Goal: Task Accomplishment & Management: Complete application form

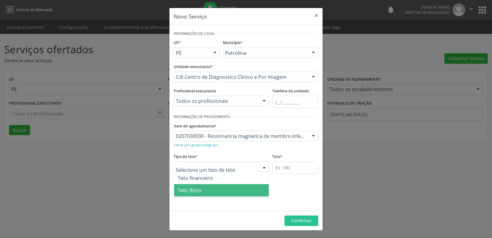
click at [221, 192] on span "Teto físico" at bounding box center [221, 190] width 95 height 12
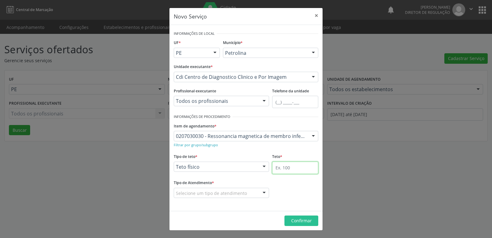
click at [300, 168] on input "text" at bounding box center [295, 167] width 46 height 12
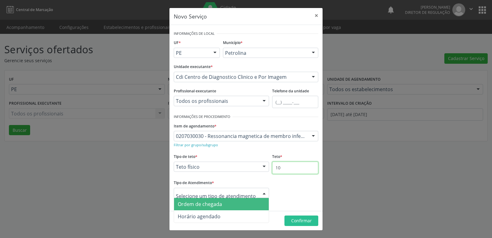
click at [288, 167] on input "10" at bounding box center [295, 167] width 46 height 12
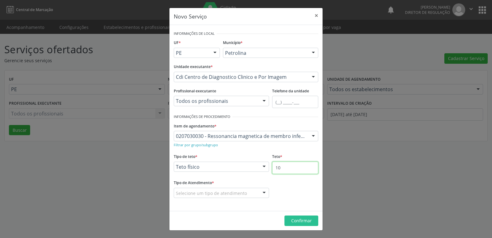
type input "1"
type input "6"
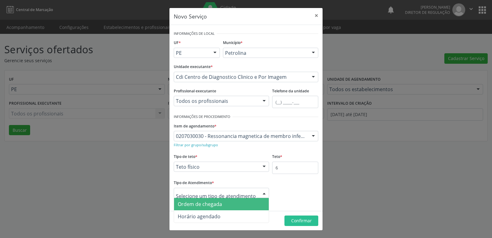
click at [213, 203] on span "Ordem de chegada" at bounding box center [200, 203] width 44 height 7
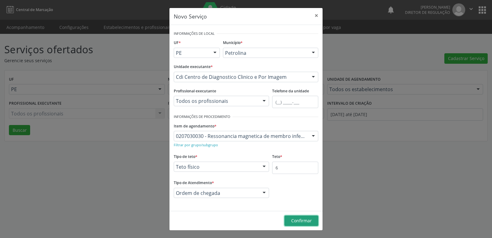
click at [294, 221] on span "Confirmar" at bounding box center [301, 220] width 21 height 6
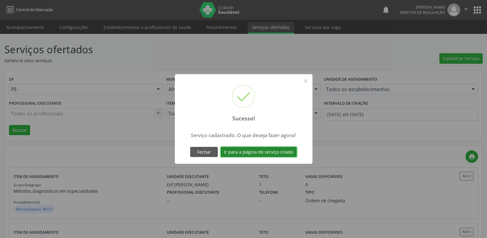
click at [262, 154] on button "Ir para a página do serviço criado" at bounding box center [259, 152] width 76 height 10
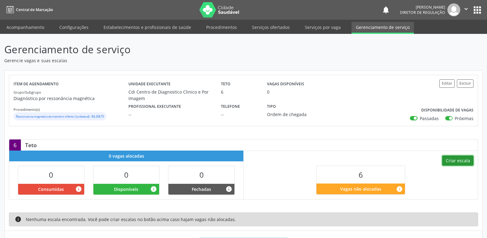
click at [458, 160] on button "Criar escala" at bounding box center [458, 160] width 31 height 10
select select "9"
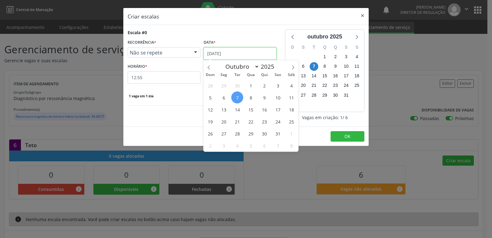
click at [237, 52] on input "[DATE]" at bounding box center [240, 53] width 73 height 12
click at [264, 99] on span "9" at bounding box center [264, 97] width 12 height 12
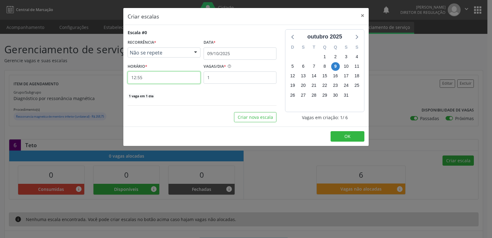
click at [170, 74] on input "12:55" at bounding box center [164, 77] width 73 height 12
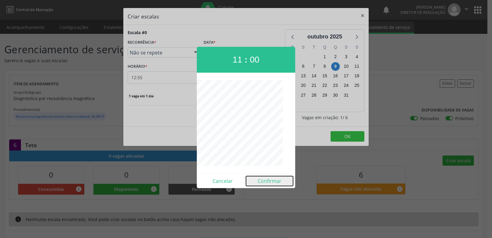
click at [271, 181] on button "Confirmar" at bounding box center [269, 181] width 47 height 10
type input "11:00"
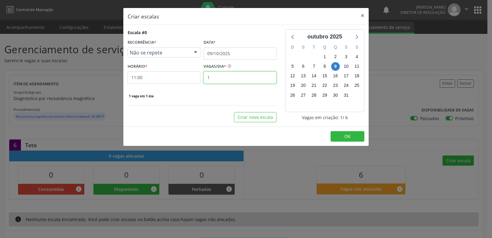
click at [235, 78] on input "1" at bounding box center [240, 77] width 73 height 12
type input "6"
click at [343, 133] on button "OK" at bounding box center [348, 136] width 34 height 10
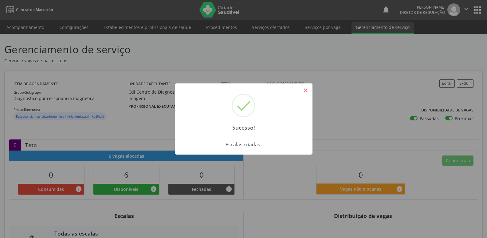
click at [307, 90] on button "×" at bounding box center [306, 90] width 10 height 10
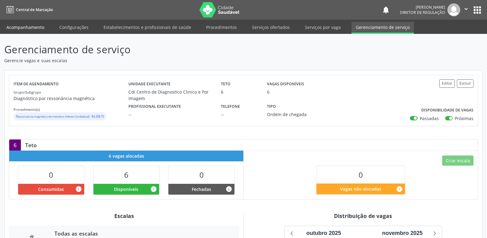
click at [40, 27] on link "Acompanhamento" at bounding box center [25, 27] width 46 height 11
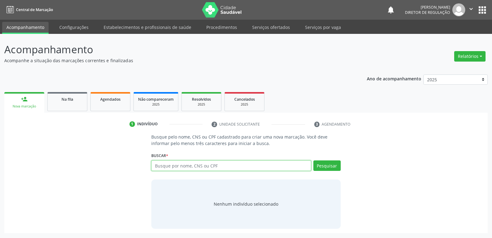
click at [184, 166] on input "text" at bounding box center [231, 165] width 160 height 10
type input "708907748056317"
click at [328, 165] on button "Pesquisar" at bounding box center [326, 165] width 27 height 10
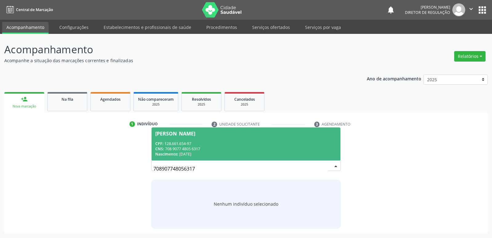
click at [193, 146] on div "CNS: 708 9077 4805 6317" at bounding box center [245, 148] width 181 height 5
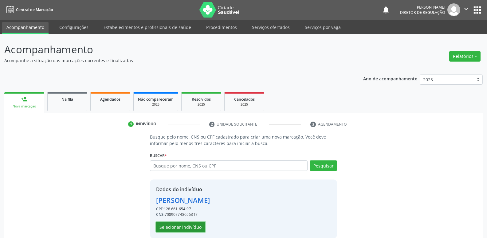
click at [192, 228] on button "Selecionar indivíduo" at bounding box center [180, 226] width 49 height 10
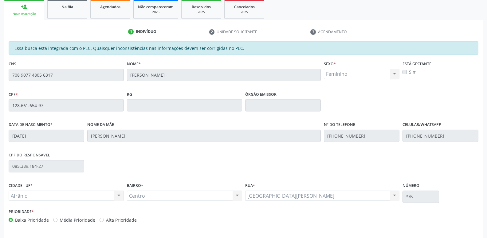
scroll to position [113, 0]
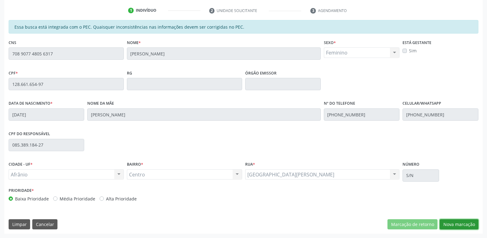
click at [463, 224] on button "Nova marcação" at bounding box center [459, 224] width 39 height 10
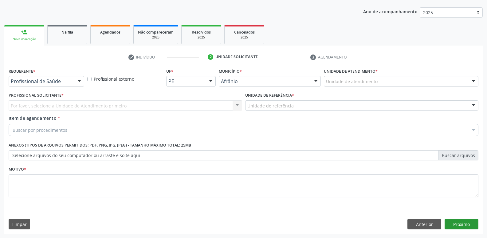
scroll to position [67, 0]
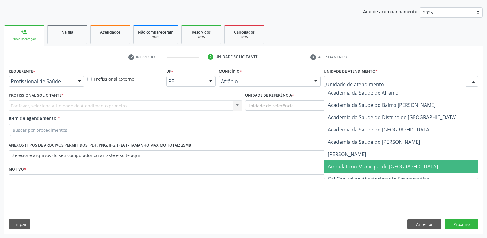
click at [355, 167] on span "Ambulatorio Municipal de [GEOGRAPHIC_DATA]" at bounding box center [383, 166] width 110 height 7
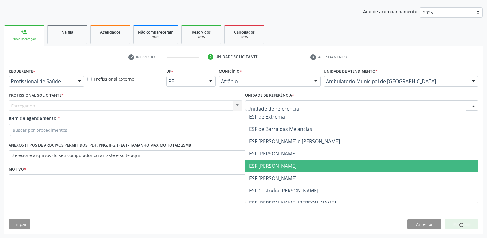
click at [287, 166] on span "ESF [PERSON_NAME]" at bounding box center [272, 165] width 47 height 7
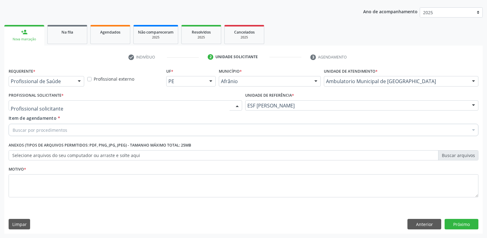
click at [161, 105] on div at bounding box center [126, 105] width 234 height 10
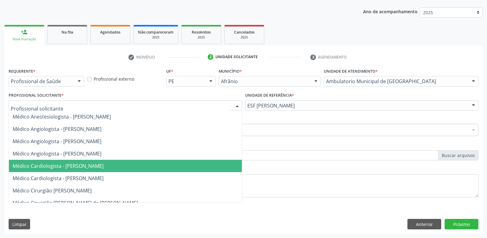
click at [147, 163] on span "Médico Cardiologista - [PERSON_NAME]" at bounding box center [125, 166] width 233 height 12
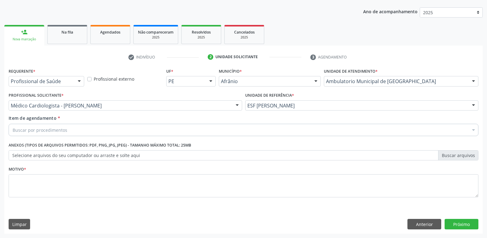
click at [121, 130] on div "Buscar por procedimentos" at bounding box center [244, 130] width 470 height 12
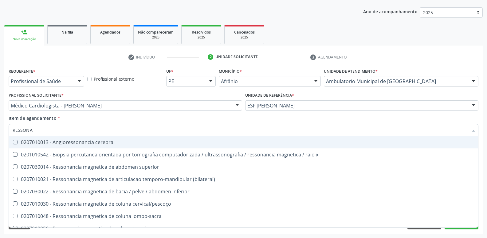
type input "RESSONAN"
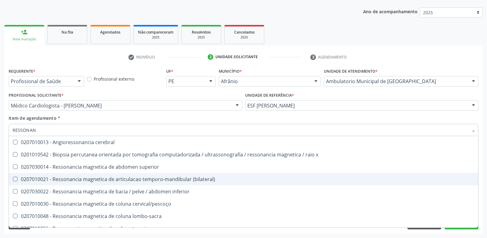
scroll to position [62, 0]
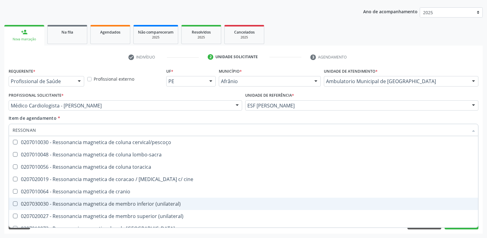
click at [153, 203] on div "0207030030 - Ressonancia magnetica de membro inferior (unilateral)" at bounding box center [244, 203] width 462 height 5
checkbox \(unilateral\) "true"
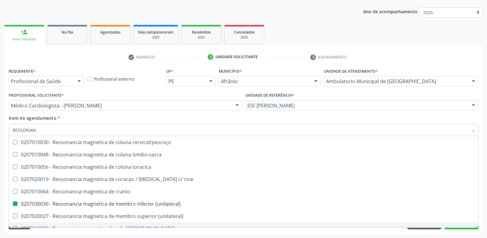
click at [295, 233] on div "Acompanhamento Acompanhe a situação das marcações correntes e finalizadas Relat…" at bounding box center [243, 102] width 487 height 271
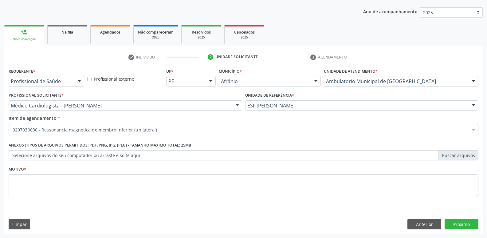
scroll to position [0, 0]
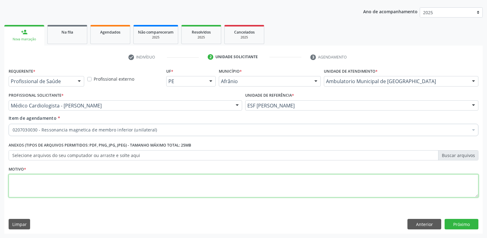
click at [148, 181] on textarea at bounding box center [244, 185] width 470 height 23
type textarea "*"
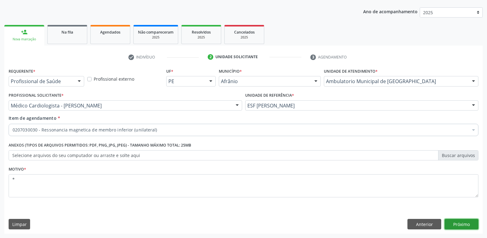
click at [462, 222] on button "Próximo" at bounding box center [462, 224] width 34 height 10
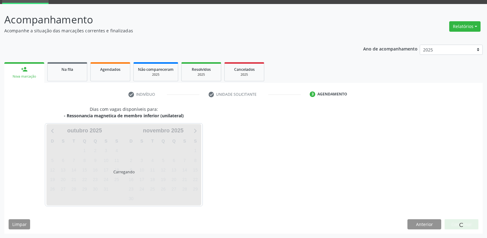
scroll to position [30, 0]
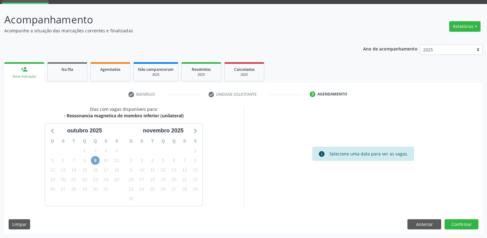
click at [97, 159] on span "9" at bounding box center [95, 160] width 9 height 9
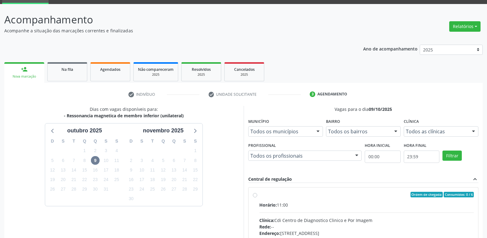
click at [301, 197] on label "Ordem de chegada Consumidos: 0 / 6 Horário: 11:00 Clínica: Cdi Centro de Diagno…" at bounding box center [367, 239] width 215 height 94
click at [257, 197] on input "Ordem de chegada Consumidos: 0 / 6 Horário: 11:00 Clínica: Cdi Centro de Diagno…" at bounding box center [255, 195] width 4 height 6
radio input "true"
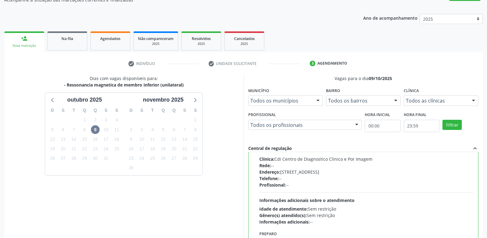
scroll to position [130, 0]
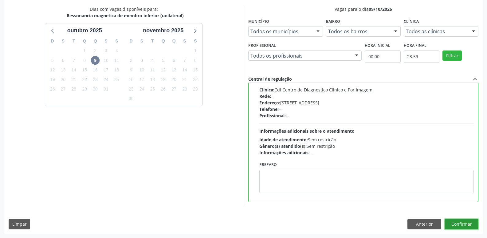
click at [462, 224] on button "Confirmar" at bounding box center [462, 224] width 34 height 10
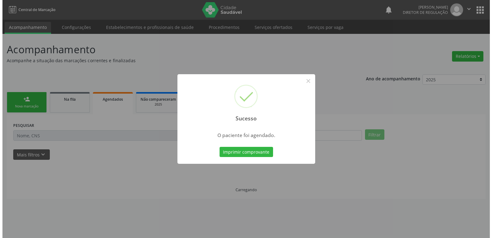
scroll to position [0, 0]
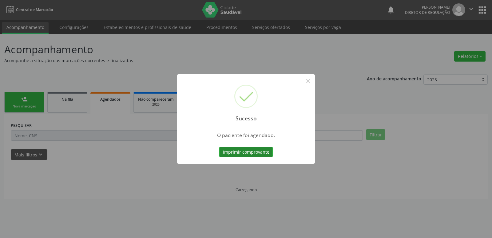
click at [250, 153] on button "Imprimir comprovante" at bounding box center [246, 152] width 54 height 10
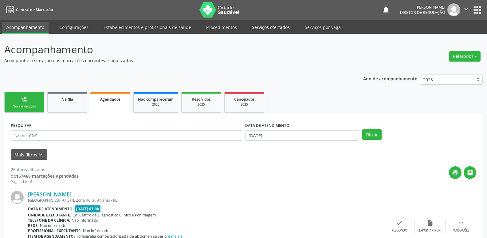
click at [259, 27] on link "Serviços ofertados" at bounding box center [271, 27] width 46 height 11
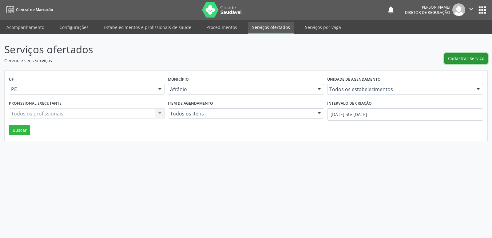
click at [474, 57] on span "Cadastrar Serviço" at bounding box center [466, 58] width 36 height 6
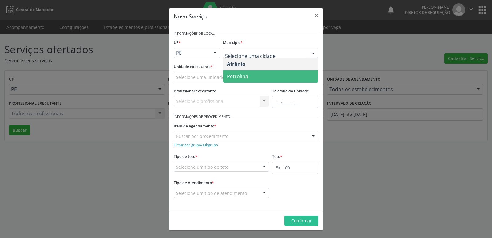
click at [256, 76] on span "Petrolina" at bounding box center [270, 76] width 95 height 12
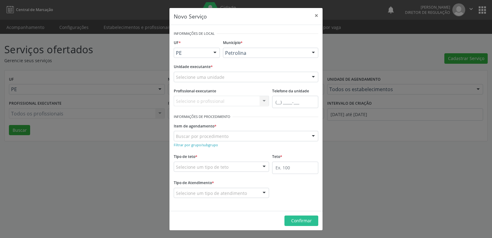
click at [247, 76] on div "Selecione uma unidade" at bounding box center [246, 77] width 145 height 10
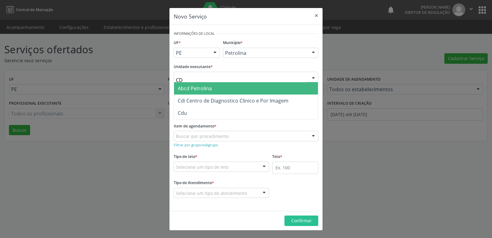
type input "CDI"
click at [238, 87] on span "Cdi Centro de Diagnostico Clinico e Por Imagem" at bounding box center [233, 88] width 111 height 7
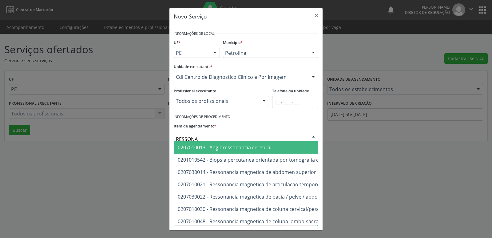
type input "RESSONAN"
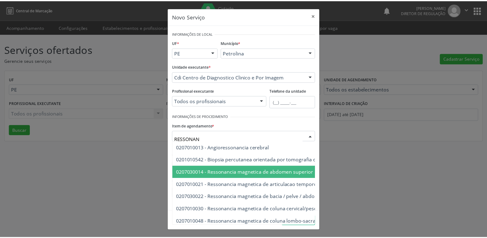
scroll to position [62, 0]
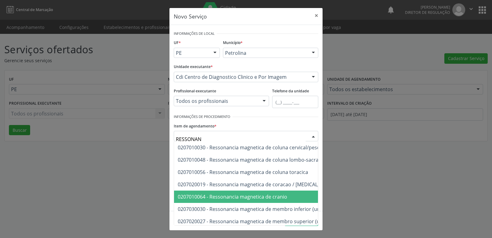
click at [254, 194] on span "0207010064 - Ressonancia magnetica de cranio" at bounding box center [232, 196] width 109 height 7
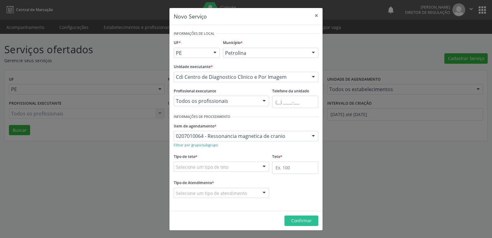
click at [240, 165] on div "Selecione um tipo de teto" at bounding box center [221, 166] width 95 height 10
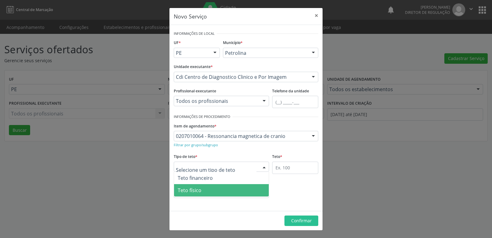
drag, startPoint x: 222, startPoint y: 193, endPoint x: 231, endPoint y: 190, distance: 9.0
click at [224, 193] on span "Teto físico" at bounding box center [221, 190] width 95 height 12
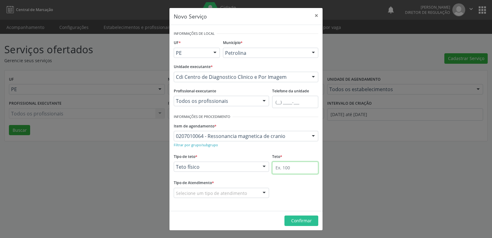
drag, startPoint x: 301, startPoint y: 161, endPoint x: 301, endPoint y: 165, distance: 3.7
click at [301, 165] on input "text" at bounding box center [295, 167] width 46 height 12
type input "5"
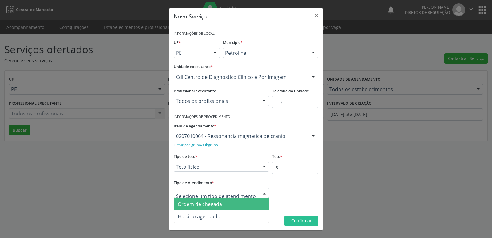
click at [228, 196] on div at bounding box center [221, 193] width 95 height 10
click at [215, 205] on span "Ordem de chegada" at bounding box center [200, 203] width 44 height 7
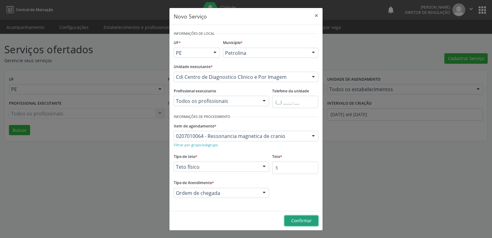
click at [297, 220] on span "Confirmar" at bounding box center [301, 220] width 21 height 6
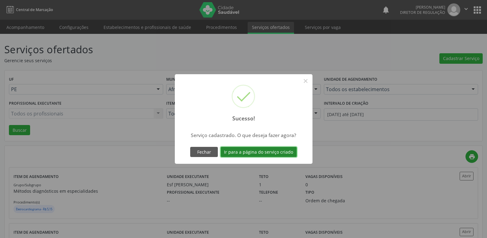
click at [278, 151] on button "Ir para a página do serviço criado" at bounding box center [259, 152] width 76 height 10
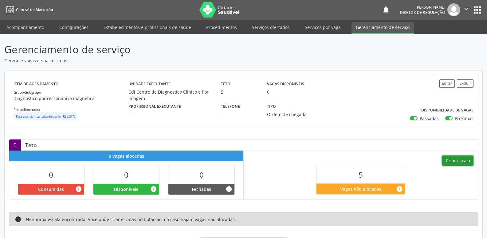
click at [466, 162] on button "Criar escala" at bounding box center [458, 160] width 31 height 10
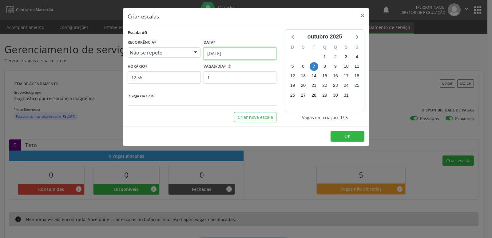
click at [233, 51] on input "[DATE]" at bounding box center [240, 53] width 73 height 12
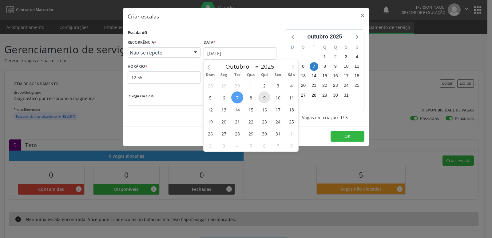
click at [264, 97] on span "9" at bounding box center [264, 97] width 12 height 12
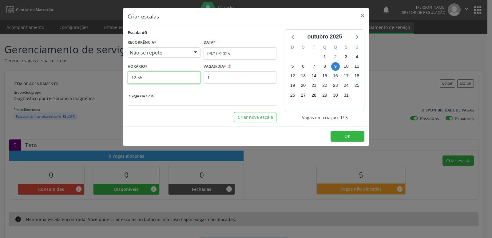
click at [175, 77] on input "12:55" at bounding box center [164, 77] width 73 height 12
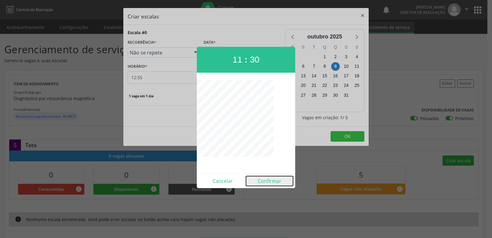
click at [273, 181] on button "Confirmar" at bounding box center [269, 181] width 47 height 10
type input "11:30"
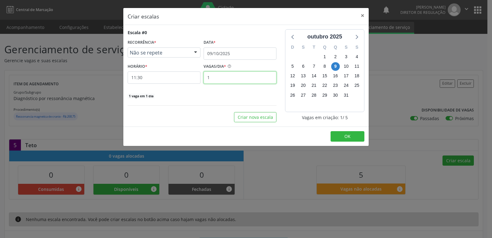
click at [223, 77] on input "1" at bounding box center [240, 77] width 73 height 12
type input "5"
click at [346, 134] on span "OK" at bounding box center [347, 136] width 6 height 6
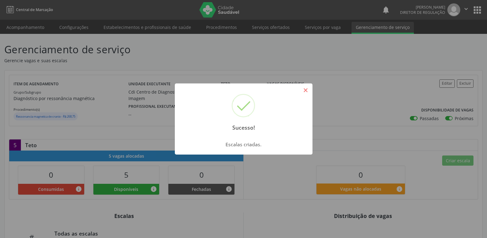
click at [306, 90] on button "×" at bounding box center [306, 90] width 10 height 10
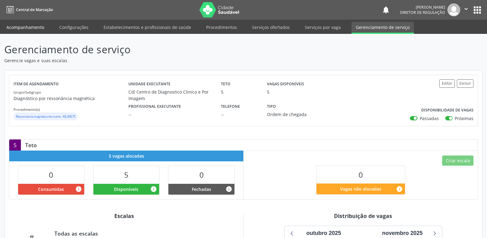
click at [28, 26] on link "Acompanhamento" at bounding box center [25, 27] width 46 height 11
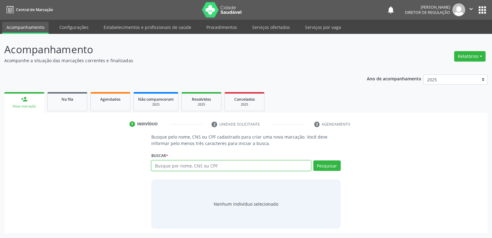
click at [168, 165] on input "text" at bounding box center [231, 165] width 160 height 10
type input "70466860412"
click at [333, 165] on button "Pesquisar" at bounding box center [326, 165] width 27 height 10
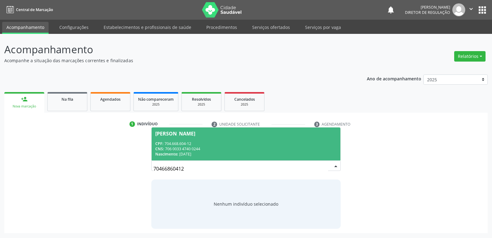
click at [194, 146] on div "CNS: 706 0033 4740 0244" at bounding box center [245, 148] width 181 height 5
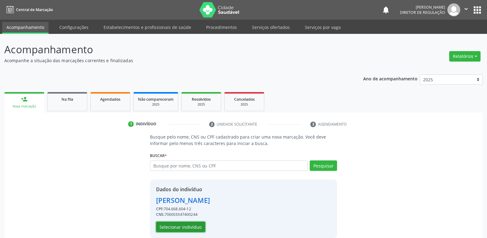
click at [194, 224] on button "Selecionar indivíduo" at bounding box center [180, 226] width 49 height 10
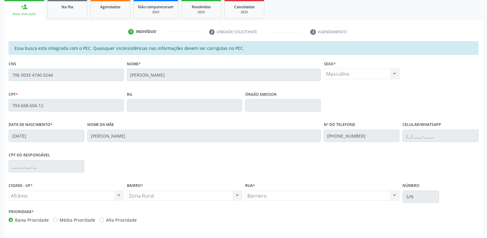
scroll to position [113, 0]
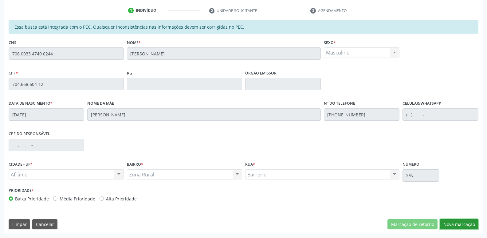
click at [464, 224] on button "Nova marcação" at bounding box center [459, 224] width 39 height 10
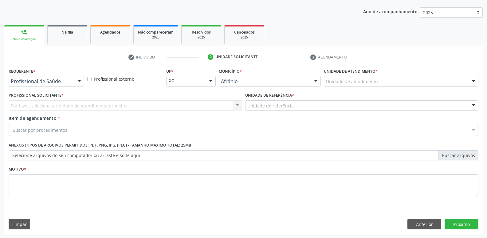
click at [379, 80] on div "Unidade de atendimento" at bounding box center [401, 81] width 155 height 10
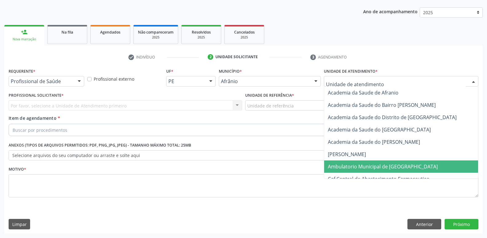
click at [370, 168] on span "Ambulatorio Municipal de [GEOGRAPHIC_DATA]" at bounding box center [383, 166] width 110 height 7
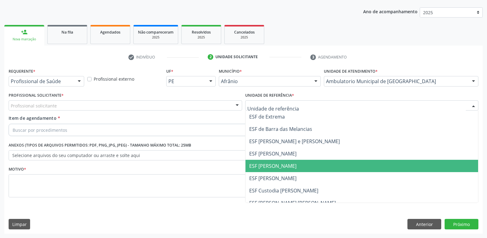
click at [288, 165] on span "ESF [PERSON_NAME]" at bounding box center [272, 165] width 47 height 7
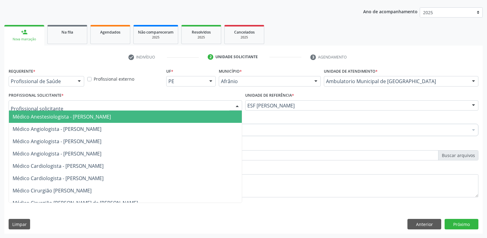
click at [184, 106] on div at bounding box center [126, 105] width 234 height 10
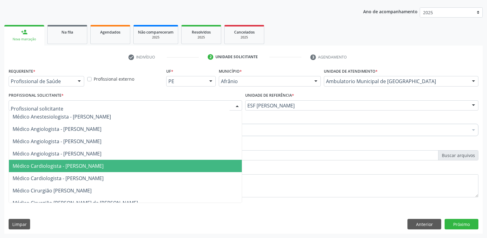
click at [155, 163] on span "Médico Cardiologista - [PERSON_NAME]" at bounding box center [125, 166] width 233 height 12
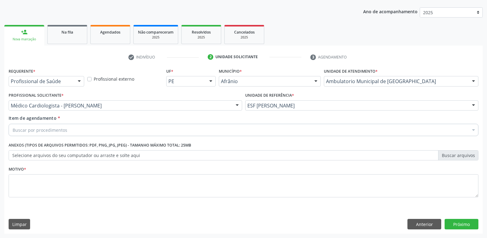
click at [104, 128] on div "Buscar por procedimentos" at bounding box center [244, 130] width 470 height 12
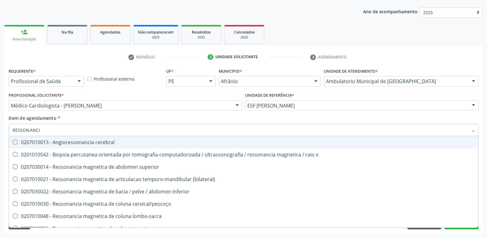
type input "RESSONANCIA"
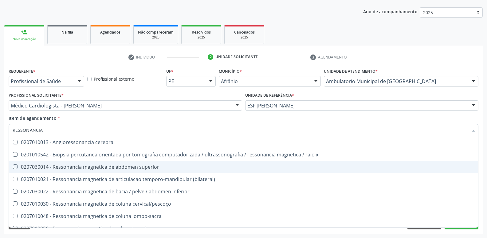
scroll to position [62, 0]
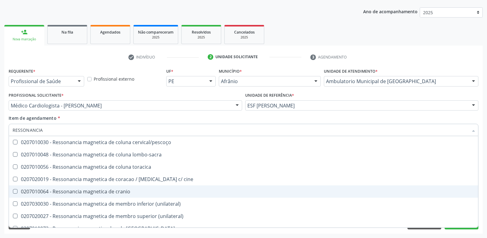
click at [129, 190] on div "0207010064 - Ressonancia magnetica de cranio" at bounding box center [244, 191] width 462 height 5
checkbox cranio "true"
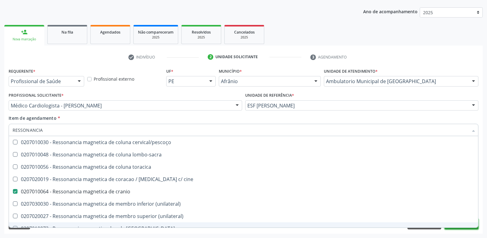
click at [458, 228] on button "Próximo" at bounding box center [462, 224] width 34 height 10
checkbox x "true"
checkbox cranio "false"
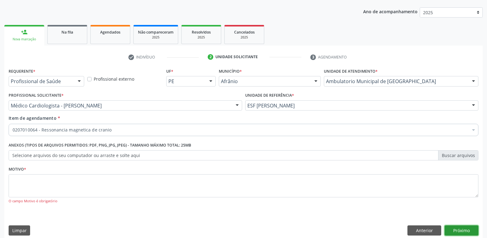
scroll to position [0, 0]
drag, startPoint x: 70, startPoint y: 172, endPoint x: 68, endPoint y: 181, distance: 9.4
click at [69, 178] on div "Motivo * O [GEOGRAPHIC_DATA] é obrigatório" at bounding box center [244, 184] width 470 height 39
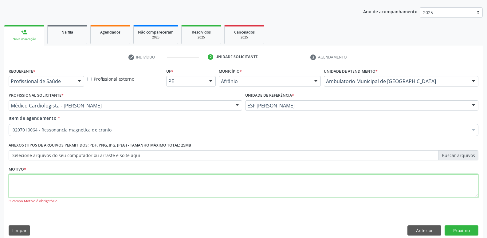
click at [68, 181] on textarea at bounding box center [244, 185] width 470 height 23
type textarea "*"
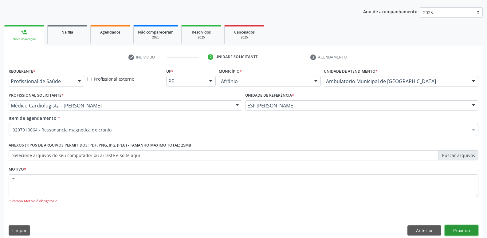
click at [461, 229] on button "Próximo" at bounding box center [462, 230] width 34 height 10
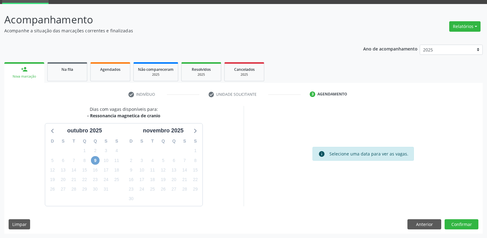
click at [95, 160] on span "9" at bounding box center [95, 160] width 9 height 9
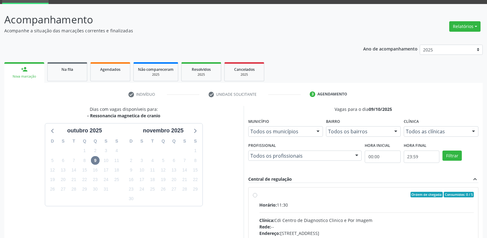
click at [271, 197] on div "Ordem de chegada Consumidos: 0 / 5" at bounding box center [367, 195] width 215 height 6
click at [257, 197] on input "Ordem de chegada Consumidos: 0 / 5 Horário: 11:30 Clínica: Cdi Centro de Diagno…" at bounding box center [255, 195] width 4 height 6
radio input "true"
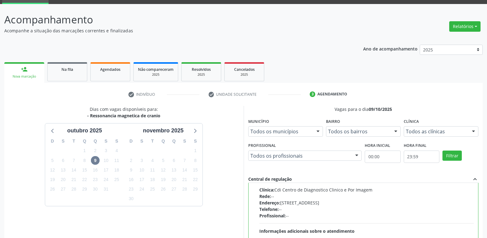
scroll to position [130, 0]
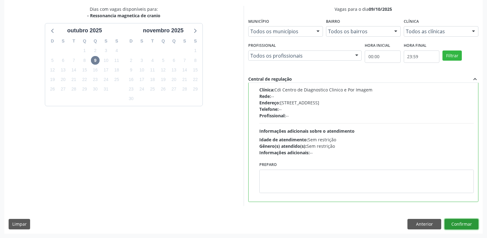
click at [459, 224] on button "Confirmar" at bounding box center [462, 224] width 34 height 10
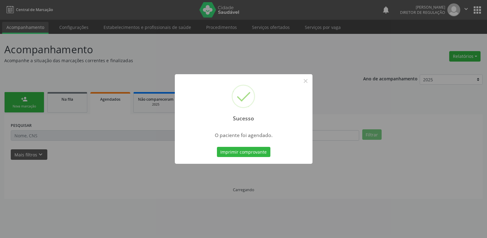
scroll to position [0, 0]
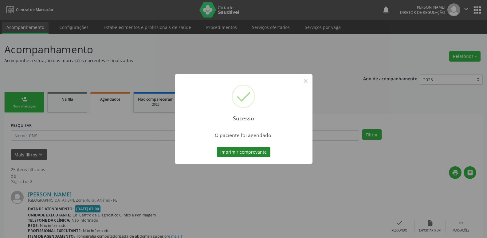
click at [244, 152] on button "Imprimir comprovante" at bounding box center [244, 152] width 54 height 10
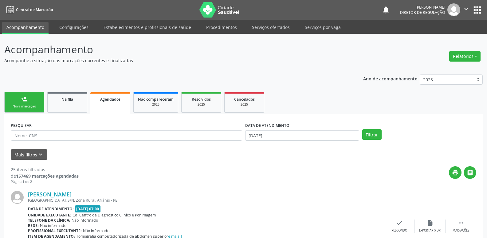
click at [26, 104] on div "Nova marcação" at bounding box center [24, 106] width 31 height 5
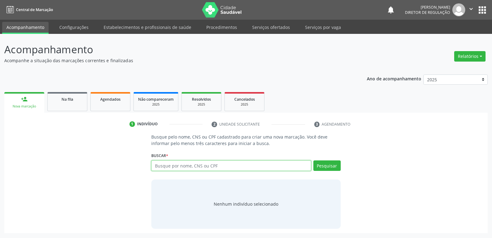
click at [188, 167] on input "text" at bounding box center [231, 165] width 160 height 10
type input "708403277490161"
click at [329, 167] on button "Pesquisar" at bounding box center [326, 165] width 27 height 10
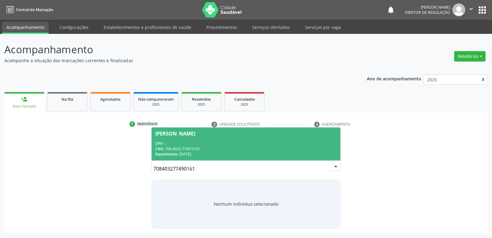
click at [185, 146] on div "CNS: 708 4032 7749 0161" at bounding box center [245, 148] width 181 height 5
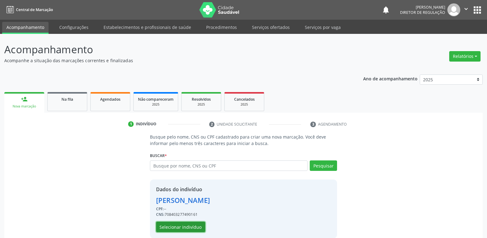
click at [191, 226] on button "Selecionar indivíduo" at bounding box center [180, 226] width 49 height 10
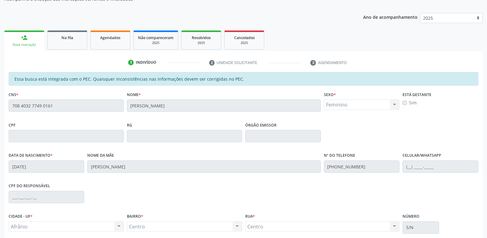
scroll to position [113, 0]
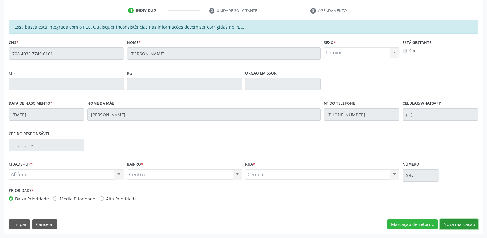
click at [451, 224] on button "Nova marcação" at bounding box center [459, 224] width 39 height 10
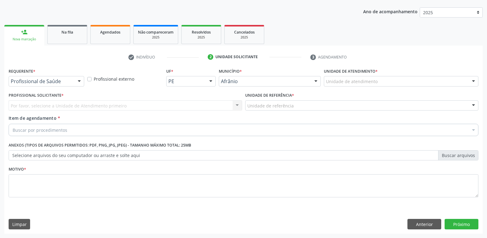
scroll to position [67, 0]
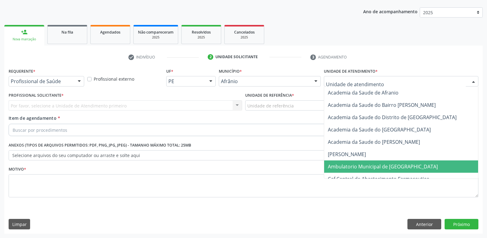
click at [366, 166] on span "Ambulatorio Municipal de [GEOGRAPHIC_DATA]" at bounding box center [383, 166] width 110 height 7
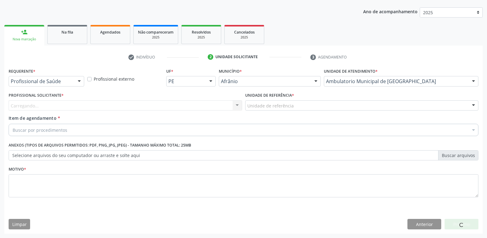
click at [298, 103] on div "Unidade de referência" at bounding box center [362, 105] width 234 height 10
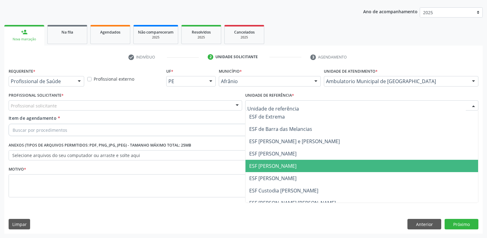
click at [291, 163] on span "ESF [PERSON_NAME]" at bounding box center [362, 166] width 233 height 12
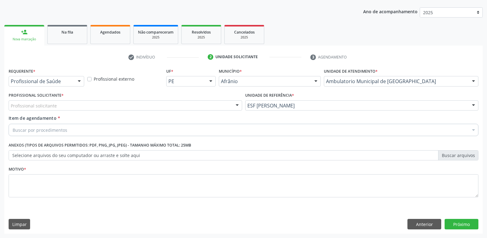
click at [126, 105] on div "Profissional solicitante" at bounding box center [126, 105] width 234 height 10
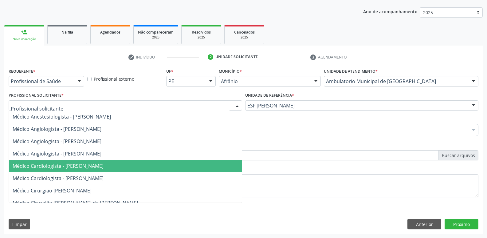
click at [104, 164] on span "Médico Cardiologista - [PERSON_NAME]" at bounding box center [58, 165] width 91 height 7
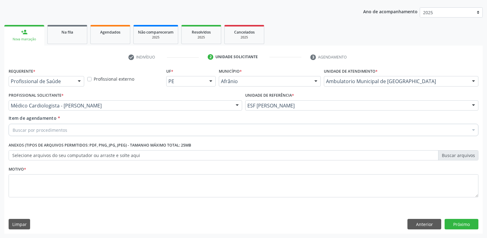
click at [119, 128] on div "Buscar por procedimentos" at bounding box center [244, 130] width 470 height 12
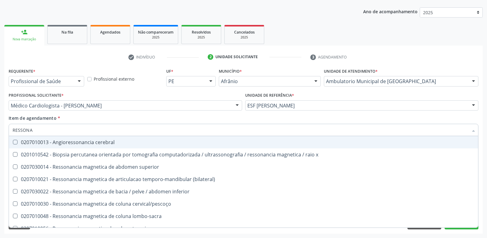
type input "RESSONAN"
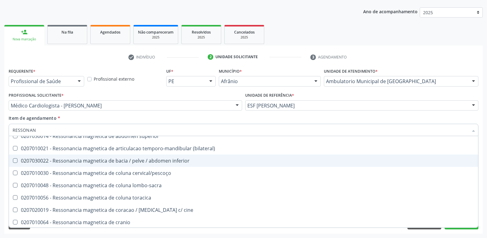
scroll to position [62, 0]
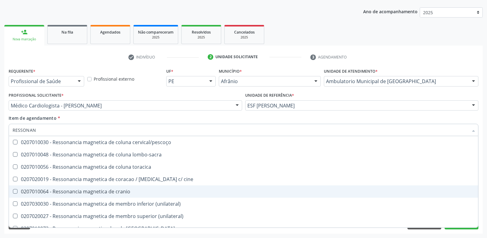
click at [122, 192] on div "0207010064 - Ressonancia magnetica de cranio" at bounding box center [244, 191] width 462 height 5
checkbox cranio "true"
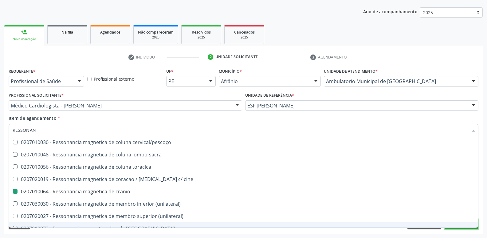
click at [465, 228] on button "Próximo" at bounding box center [462, 224] width 34 height 10
checkbox x "true"
checkbox cranio "false"
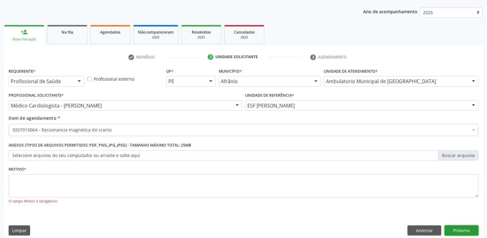
scroll to position [0, 0]
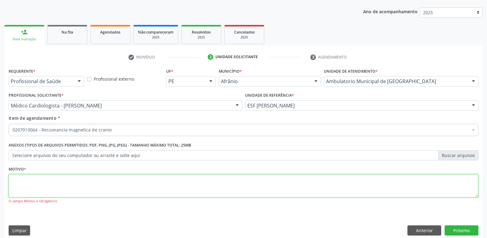
click at [207, 184] on textarea at bounding box center [244, 185] width 470 height 23
type textarea "*"
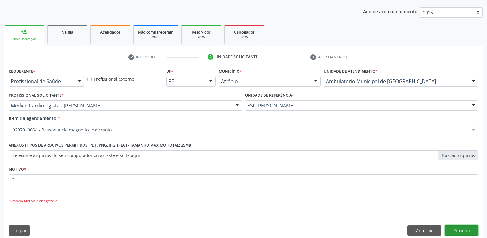
click at [461, 230] on button "Próximo" at bounding box center [462, 230] width 34 height 10
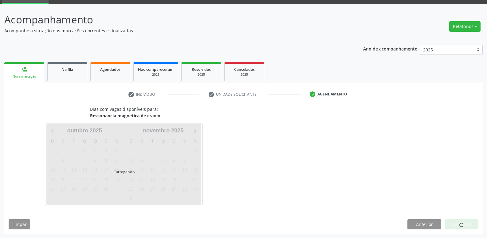
scroll to position [30, 0]
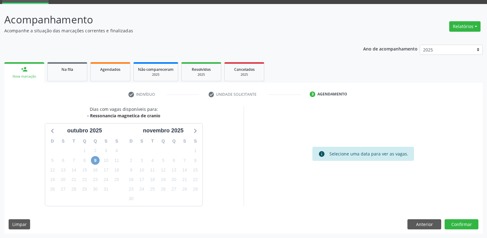
click at [96, 161] on span "9" at bounding box center [95, 160] width 9 height 9
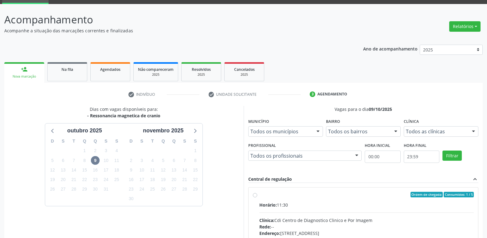
click at [284, 196] on div "Ordem de chegada Consumidos: 1 / 5" at bounding box center [367, 195] width 215 height 6
click at [257, 196] on input "Ordem de chegada Consumidos: 1 / 5 Horário: 11:30 Clínica: Cdi Centro de Diagno…" at bounding box center [255, 195] width 4 height 6
radio input "true"
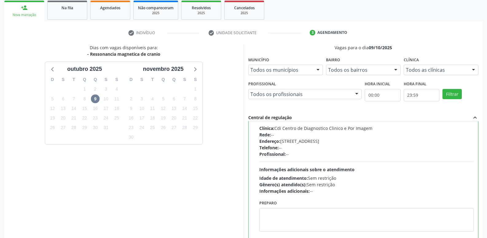
scroll to position [130, 0]
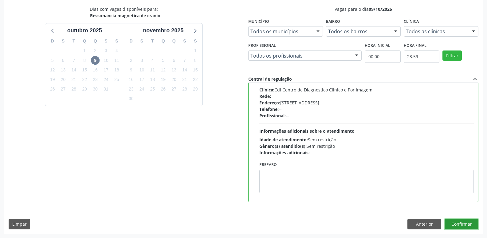
click at [468, 224] on button "Confirmar" at bounding box center [462, 224] width 34 height 10
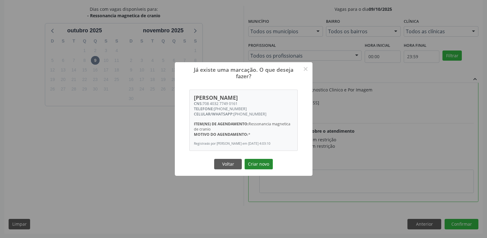
click at [271, 168] on button "Criar novo" at bounding box center [259, 164] width 28 height 10
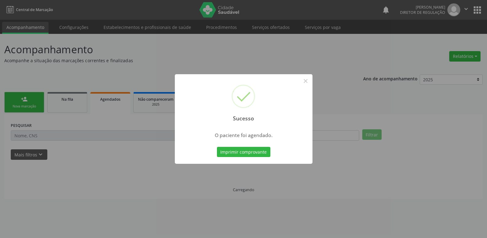
scroll to position [0, 0]
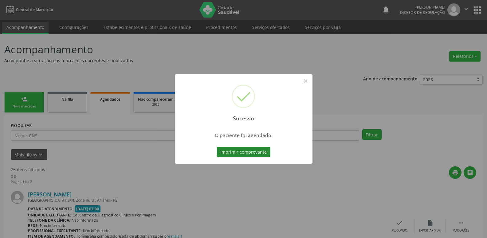
click at [263, 149] on button "Imprimir comprovante" at bounding box center [244, 152] width 54 height 10
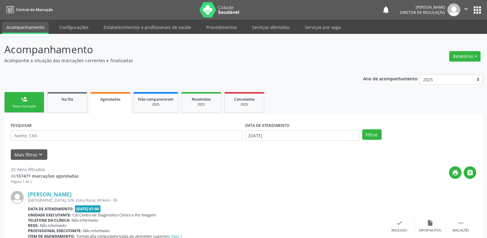
click at [26, 103] on link "person_add Nova marcação" at bounding box center [24, 102] width 40 height 21
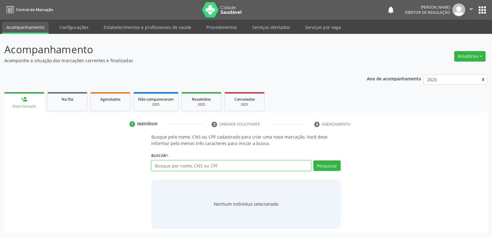
click at [184, 165] on input "text" at bounding box center [231, 165] width 160 height 10
type input "704003833410865"
click at [320, 167] on button "Pesquisar" at bounding box center [326, 165] width 27 height 10
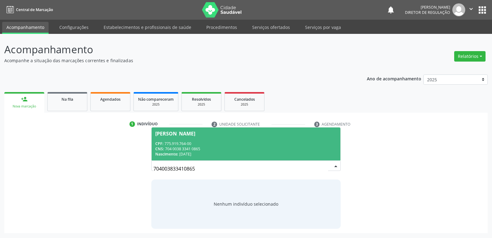
click at [207, 140] on span "[PERSON_NAME] CPF: 775.919.764-00 CNS: 704 0038 3341 0865 Nascimento: [DATE]" at bounding box center [246, 143] width 189 height 33
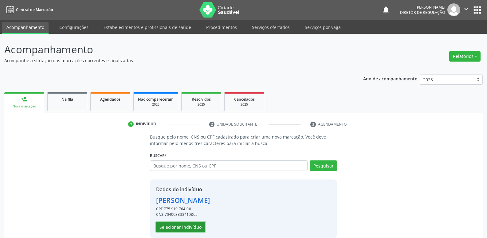
click at [182, 226] on button "Selecionar indivíduo" at bounding box center [180, 226] width 49 height 10
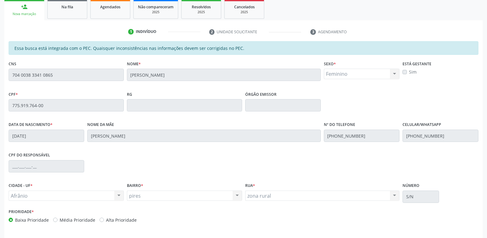
scroll to position [113, 0]
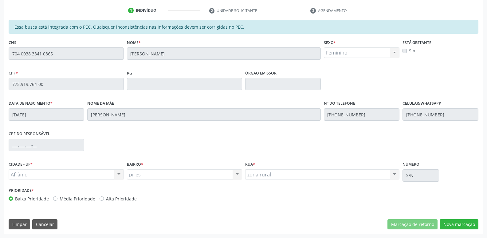
click at [1, 91] on div "Acompanhamento Acompanhe a situação das marcações correntes e finalizadas Relat…" at bounding box center [243, 78] width 487 height 317
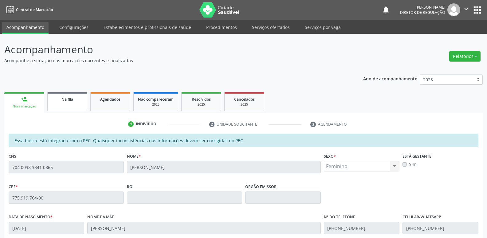
click at [72, 98] on span "Na fila" at bounding box center [68, 99] width 12 height 5
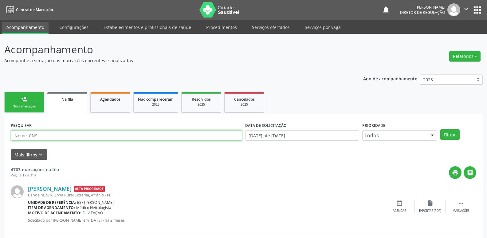
click at [57, 134] on input "text" at bounding box center [127, 135] width 232 height 10
paste input "775.919.764-00"
type input "775.919.764-00"
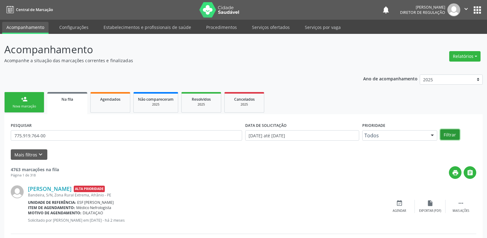
click at [448, 135] on button "Filtrar" at bounding box center [450, 134] width 19 height 10
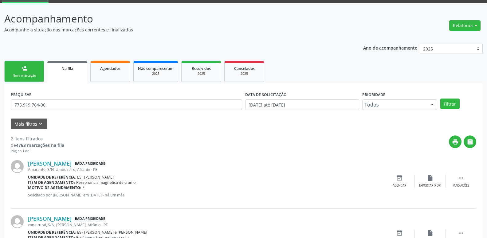
scroll to position [62, 0]
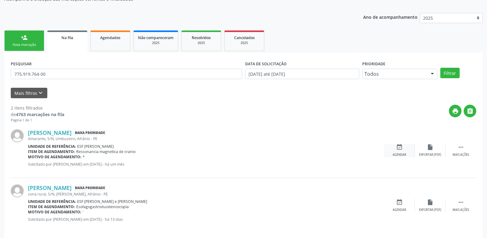
click at [399, 146] on icon "event_available" at bounding box center [399, 147] width 7 height 7
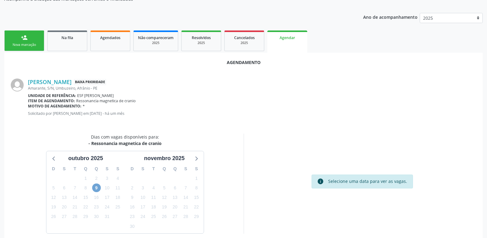
click at [97, 186] on span "9" at bounding box center [96, 187] width 9 height 9
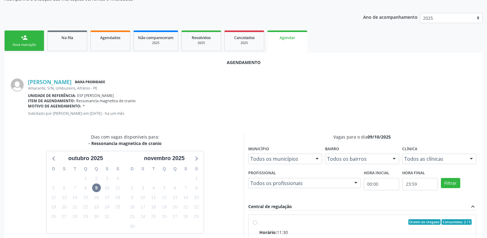
click at [273, 221] on div "Ordem de chegada Consumidos: 2 / 5" at bounding box center [366, 222] width 213 height 6
click at [257, 221] on input "Ordem de chegada Consumidos: 2 / 5 Horário: 11:30 Clínica: Cdi Centro de Diagno…" at bounding box center [255, 222] width 4 height 6
radio input "true"
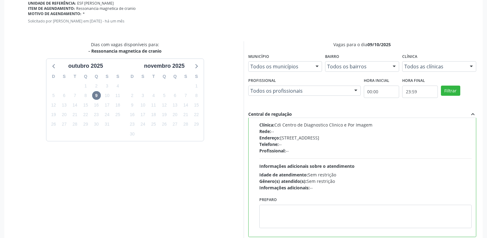
scroll to position [182, 0]
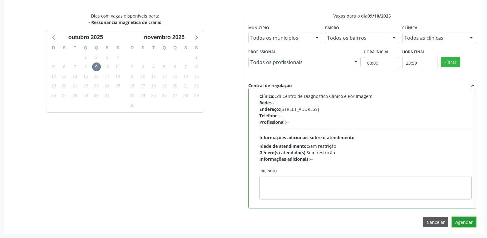
click at [463, 224] on button "Agendar" at bounding box center [464, 221] width 25 height 10
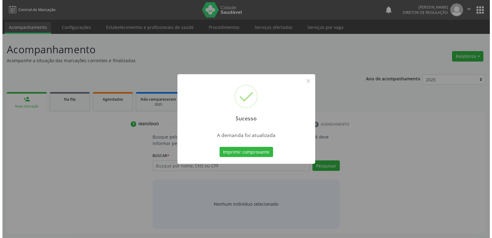
scroll to position [0, 0]
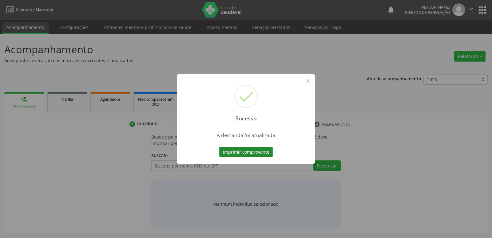
click at [254, 149] on button "Imprimir comprovante" at bounding box center [246, 152] width 54 height 10
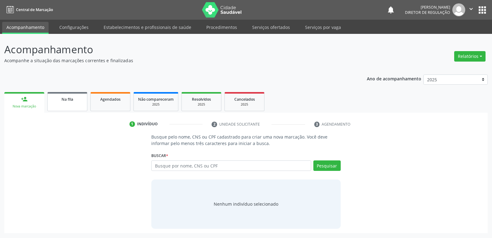
click at [79, 99] on div "Na fila" at bounding box center [67, 99] width 31 height 6
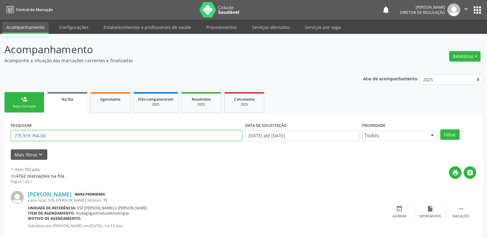
click at [78, 133] on input "775.919.764-00" at bounding box center [127, 135] width 232 height 10
type input "7"
type input "MARILENE RI"
click at [444, 134] on button "Filtrar" at bounding box center [450, 134] width 19 height 10
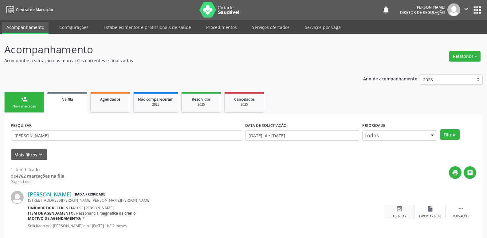
click at [403, 214] on div "Agendar" at bounding box center [400, 216] width 14 height 4
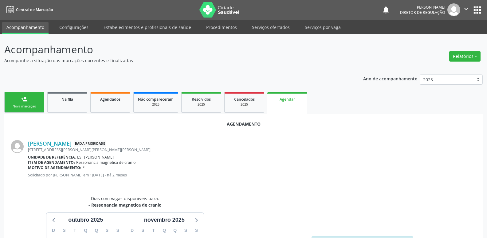
scroll to position [82, 0]
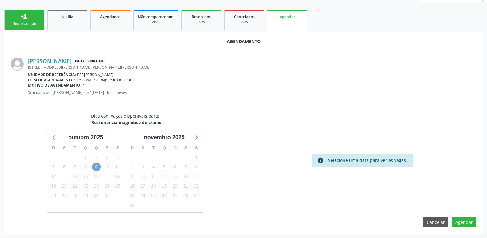
click at [95, 167] on span "9" at bounding box center [96, 166] width 9 height 9
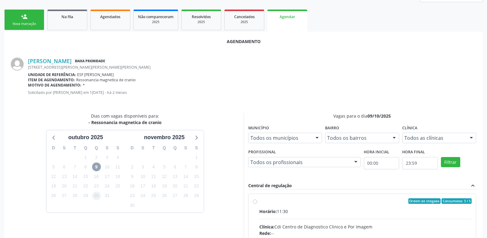
scroll to position [113, 0]
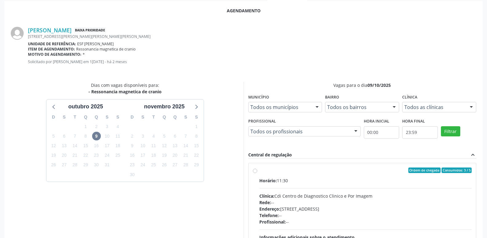
drag, startPoint x: 234, startPoint y: 74, endPoint x: 231, endPoint y: 70, distance: 4.2
click at [234, 73] on div "Marilene Ribeiro Baixa Prioridade Rua Joselita Cavalcante Ramos, 131, Isabel Go…" at bounding box center [244, 47] width 466 height 55
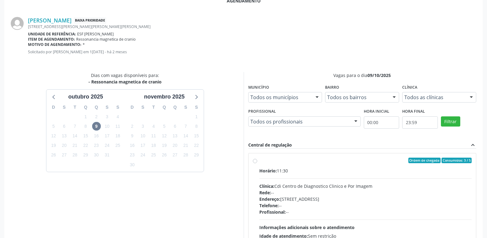
scroll to position [171, 0]
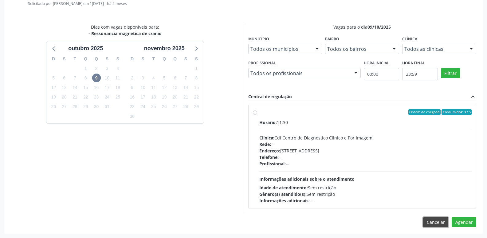
click at [436, 220] on button "Cancelar" at bounding box center [435, 222] width 25 height 10
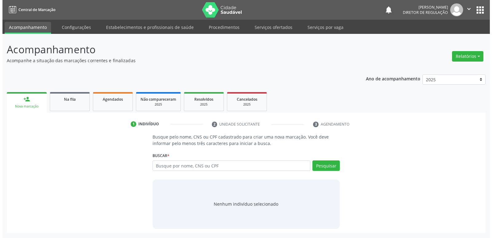
scroll to position [0, 0]
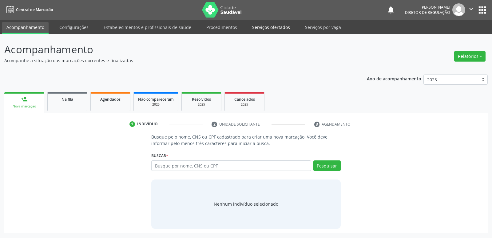
click at [268, 28] on link "Serviços ofertados" at bounding box center [271, 27] width 46 height 11
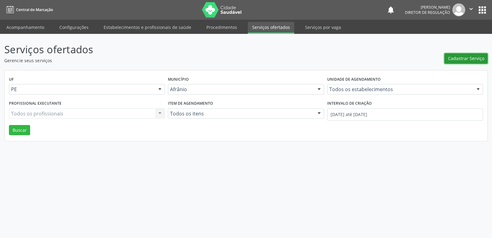
click at [465, 59] on span "Cadastrar Serviço" at bounding box center [466, 58] width 36 height 6
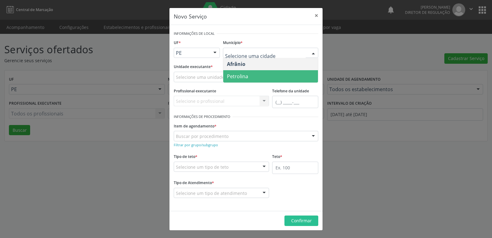
click at [253, 76] on span "Petrolina" at bounding box center [270, 76] width 95 height 12
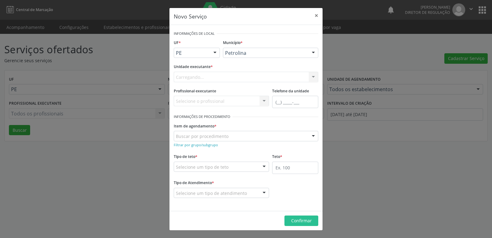
click at [228, 76] on div "Carregando... Academia da Saude de Afranio Academia da Saude do Bairro Roberto …" at bounding box center [246, 77] width 145 height 10
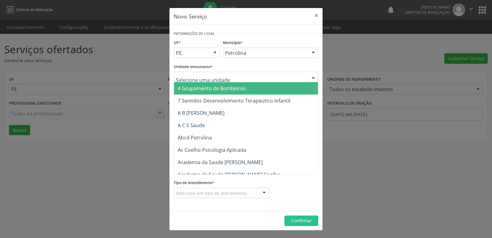
click at [228, 76] on div at bounding box center [246, 77] width 145 height 10
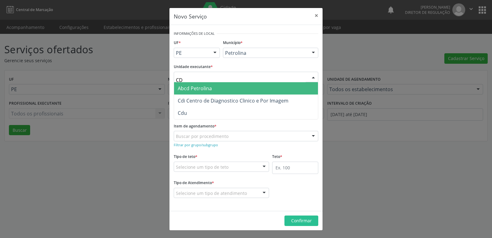
type input "CDI"
click at [220, 87] on span "Cdi Centro de Diagnostico Clinico e Por Imagem" at bounding box center [233, 88] width 111 height 7
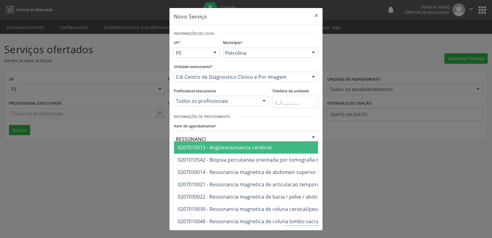
type input "RESSONANCIA"
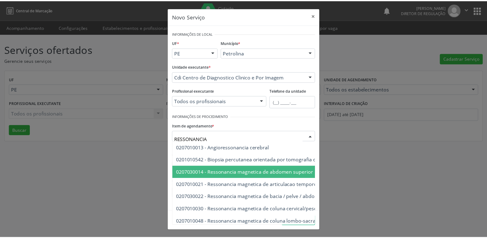
scroll to position [92, 0]
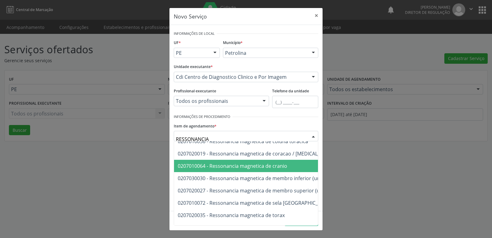
click at [266, 164] on span "0207010064 - Ressonancia magnetica de cranio" at bounding box center [232, 165] width 109 height 7
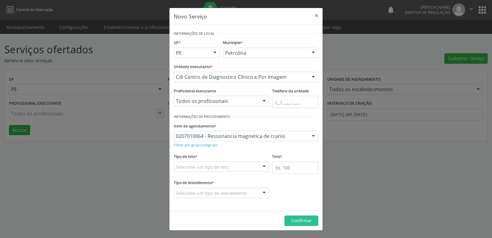
click at [230, 166] on div "Selecione um tipo de teto" at bounding box center [221, 166] width 95 height 10
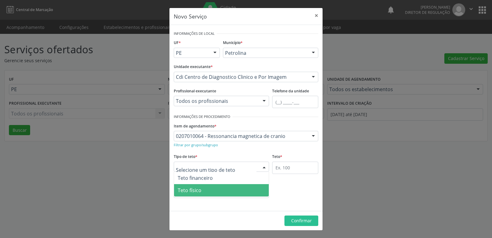
click at [219, 191] on span "Teto físico" at bounding box center [221, 190] width 95 height 12
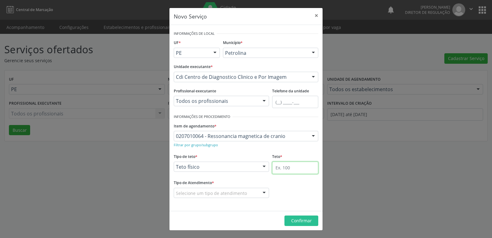
click at [291, 169] on input "text" at bounding box center [295, 167] width 46 height 12
type input "4"
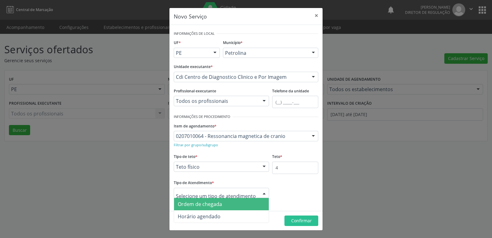
click at [224, 204] on span "Ordem de chegada" at bounding box center [221, 204] width 95 height 12
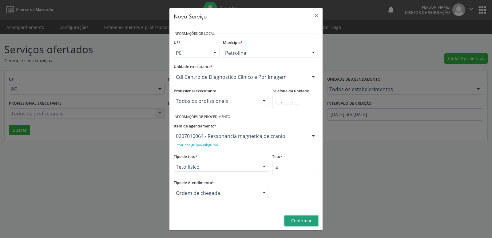
click at [300, 220] on span "Confirmar" at bounding box center [301, 220] width 21 height 6
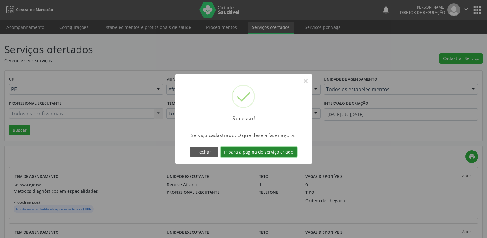
click at [283, 152] on button "Ir para a página do serviço criado" at bounding box center [259, 152] width 76 height 10
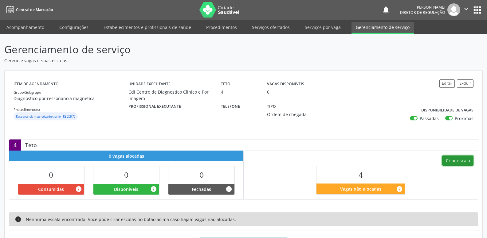
click at [464, 161] on button "Criar escala" at bounding box center [458, 160] width 31 height 10
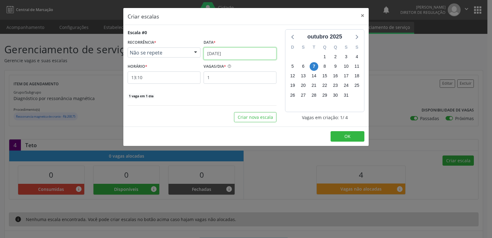
click at [250, 52] on input "[DATE]" at bounding box center [240, 53] width 73 height 12
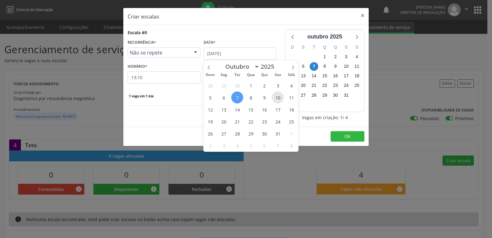
click at [279, 99] on span "10" at bounding box center [278, 97] width 12 height 12
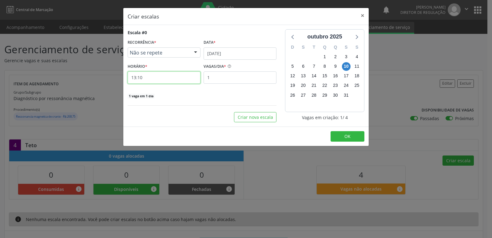
click at [174, 78] on input "13:10" at bounding box center [164, 77] width 73 height 12
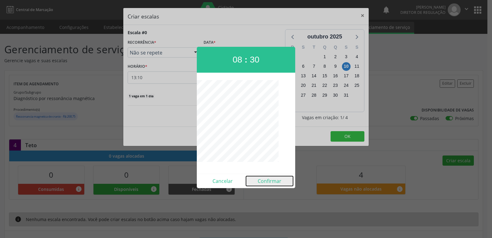
click at [274, 180] on button "Confirmar" at bounding box center [269, 181] width 47 height 10
type input "08:30"
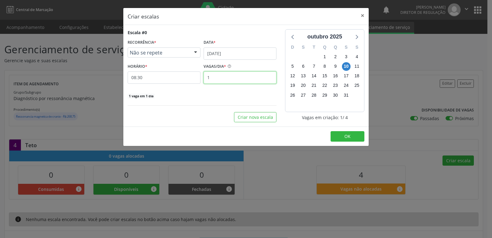
click at [221, 79] on input "1" at bounding box center [240, 77] width 73 height 12
type input "4"
click at [344, 137] on span "OK" at bounding box center [347, 136] width 6 height 6
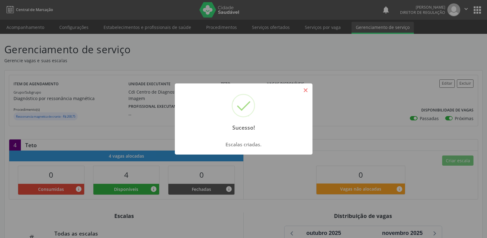
click at [306, 90] on button "×" at bounding box center [306, 90] width 10 height 10
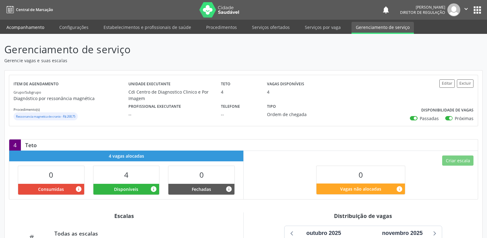
click at [42, 27] on link "Acompanhamento" at bounding box center [25, 27] width 46 height 11
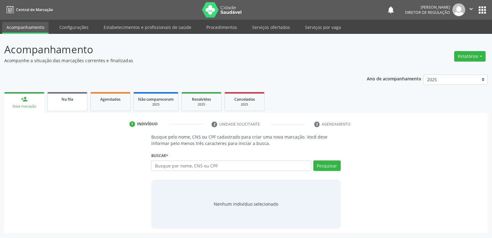
click at [79, 101] on div "Na fila" at bounding box center [67, 99] width 31 height 6
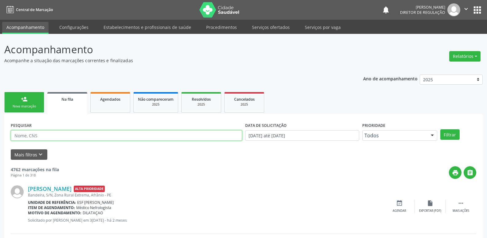
click at [81, 137] on input "text" at bounding box center [127, 135] width 232 height 10
type input "MARILENE RIB"
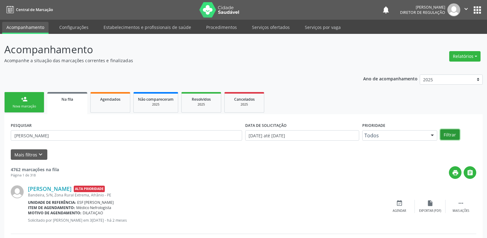
click at [451, 135] on button "Filtrar" at bounding box center [450, 134] width 19 height 10
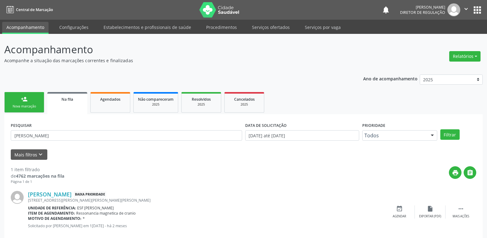
scroll to position [12, 0]
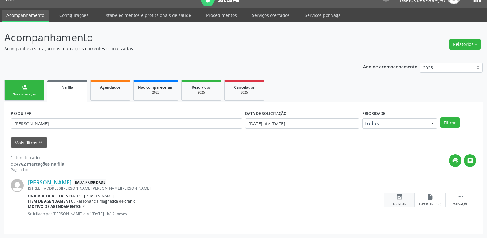
click at [400, 197] on icon "event_available" at bounding box center [399, 196] width 7 height 7
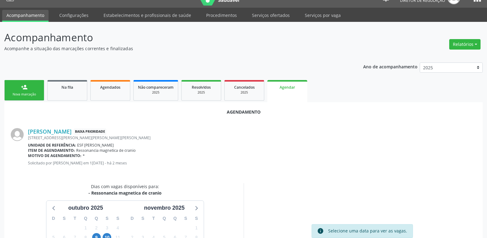
scroll to position [82, 0]
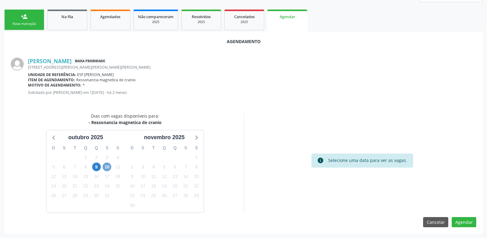
click at [107, 166] on span "10" at bounding box center [107, 166] width 9 height 9
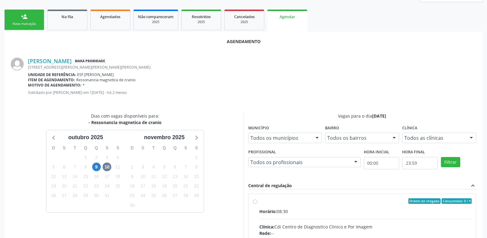
radio input "true"
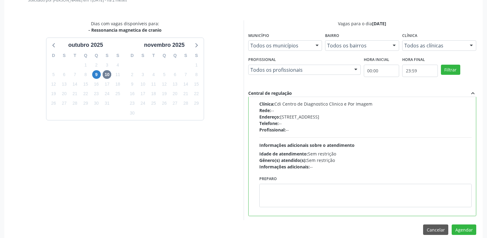
scroll to position [182, 0]
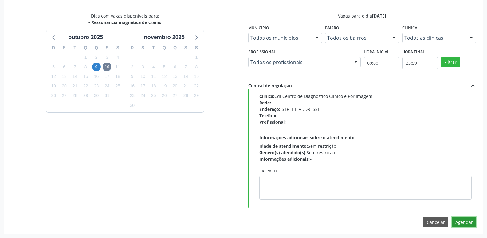
click at [470, 221] on button "Agendar" at bounding box center [464, 221] width 25 height 10
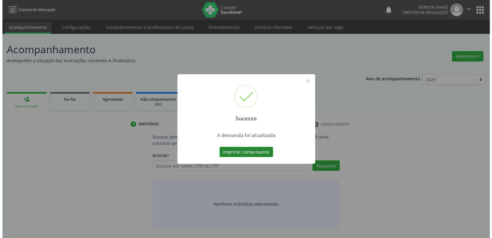
scroll to position [0, 0]
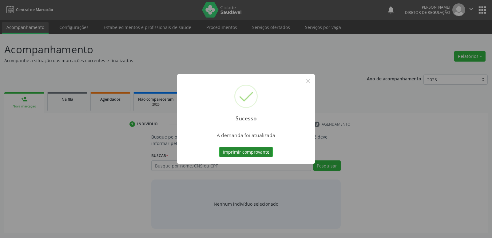
click at [254, 154] on button "Imprimir comprovante" at bounding box center [246, 152] width 54 height 10
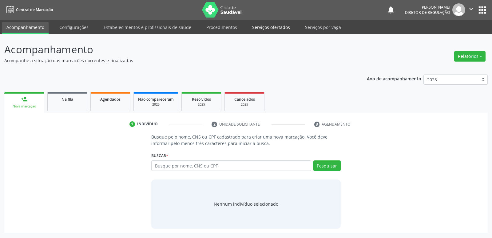
click at [271, 27] on link "Serviços ofertados" at bounding box center [271, 27] width 46 height 11
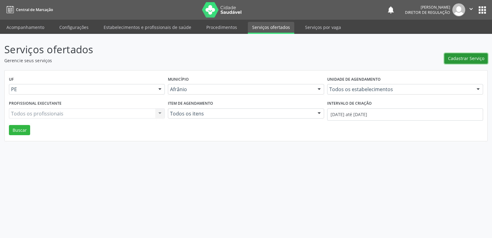
click at [469, 60] on span "Cadastrar Serviço" at bounding box center [466, 58] width 36 height 6
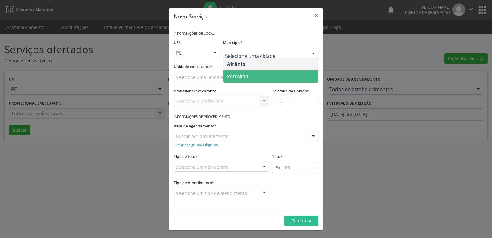
click at [244, 76] on span "Petrolina" at bounding box center [237, 76] width 21 height 7
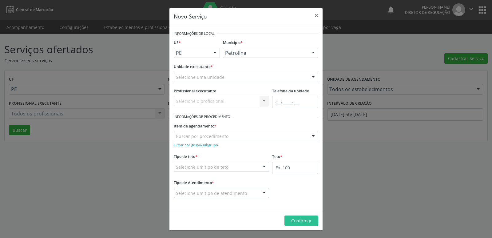
click at [233, 76] on div "Selecione uma unidade" at bounding box center [246, 77] width 145 height 10
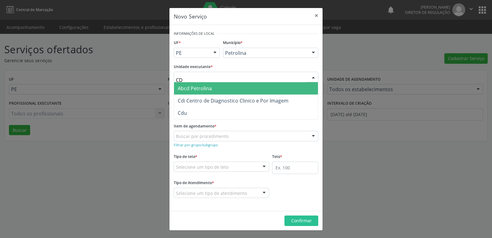
type input "CDI"
click at [223, 86] on span "Cdi Centro de Diagnostico Clinico e Por Imagem" at bounding box center [233, 88] width 111 height 7
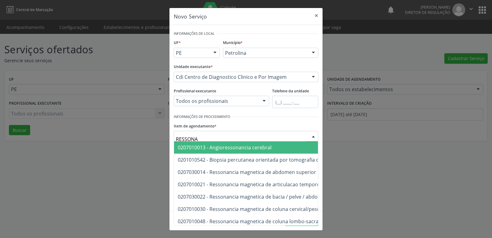
type input "RESSONAN"
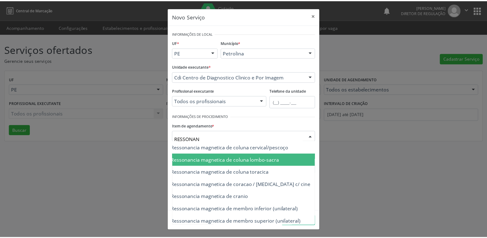
scroll to position [74, 37]
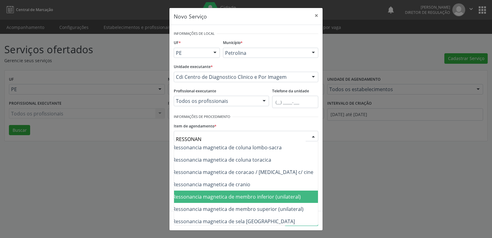
click at [272, 197] on span "0207030030 - Ressonancia magnetica de membro inferior (unilateral)" at bounding box center [221, 196] width 160 height 7
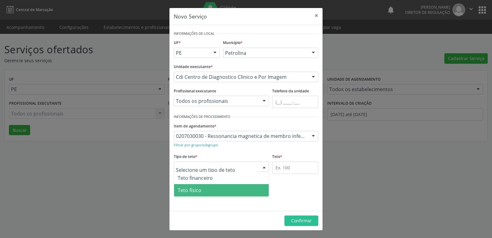
drag, startPoint x: 208, startPoint y: 190, endPoint x: 214, endPoint y: 190, distance: 6.2
click at [210, 191] on span "Teto físico" at bounding box center [221, 190] width 95 height 12
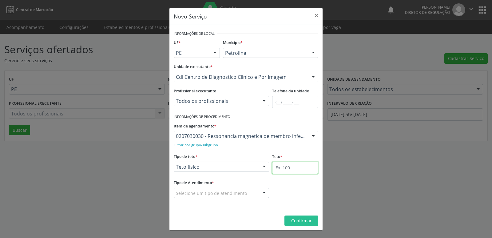
click at [289, 169] on input "text" at bounding box center [295, 167] width 46 height 12
type input "4"
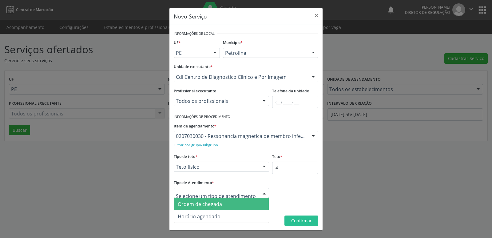
click at [226, 201] on span "Ordem de chegada" at bounding box center [221, 204] width 95 height 12
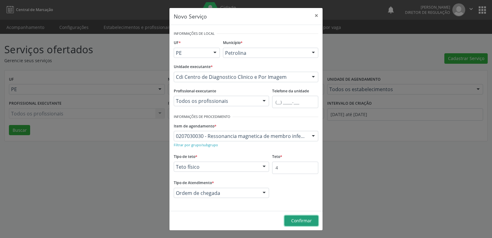
click at [300, 220] on span "Confirmar" at bounding box center [301, 220] width 21 height 6
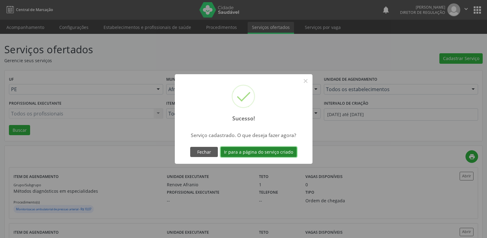
click at [261, 154] on button "Ir para a página do serviço criado" at bounding box center [259, 152] width 76 height 10
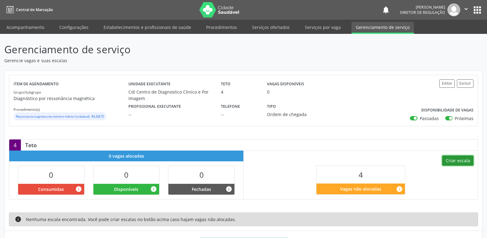
click at [457, 159] on button "Criar escala" at bounding box center [458, 160] width 31 height 10
select select "9"
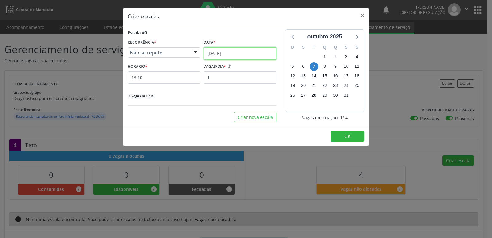
click at [239, 54] on input "[DATE]" at bounding box center [240, 53] width 73 height 12
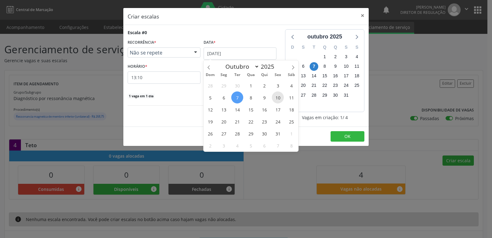
click at [278, 99] on span "10" at bounding box center [278, 97] width 12 height 12
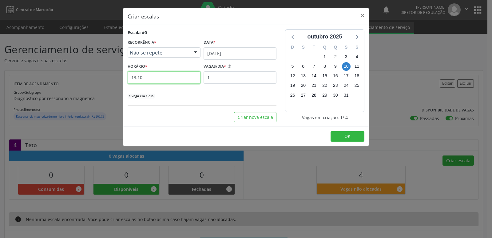
click at [173, 78] on input "13:10" at bounding box center [164, 77] width 73 height 12
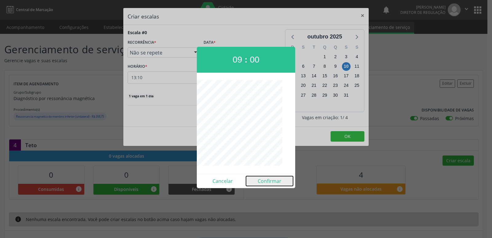
click at [273, 181] on button "Confirmar" at bounding box center [269, 181] width 47 height 10
type input "09:00"
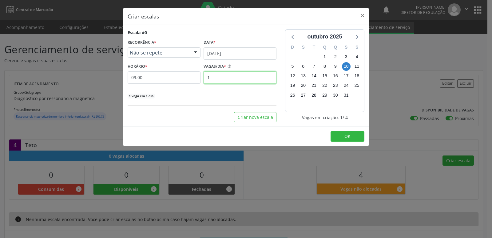
click at [218, 77] on input "1" at bounding box center [240, 77] width 73 height 12
type input "4"
click at [347, 133] on span "OK" at bounding box center [347, 136] width 6 height 6
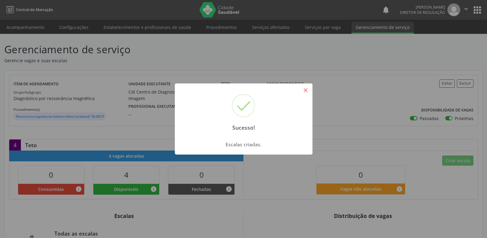
click at [306, 89] on button "×" at bounding box center [306, 90] width 10 height 10
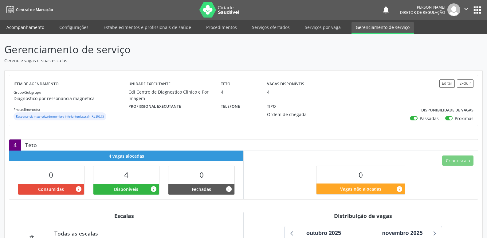
click at [38, 25] on link "Acompanhamento" at bounding box center [25, 27] width 46 height 11
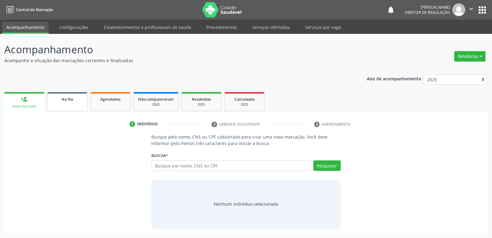
click at [75, 102] on div "Na fila" at bounding box center [67, 99] width 31 height 6
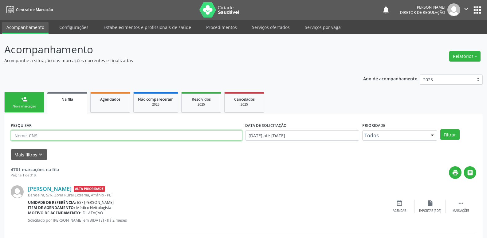
click at [68, 136] on input "text" at bounding box center [127, 135] width 232 height 10
type input "FABIANA ME"
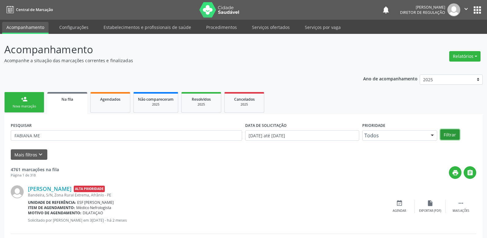
click at [455, 134] on button "Filtrar" at bounding box center [450, 134] width 19 height 10
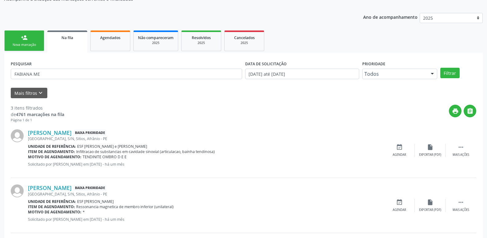
scroll to position [122, 0]
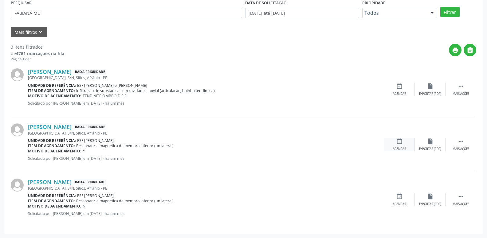
click at [400, 143] on icon "event_available" at bounding box center [399, 141] width 7 height 7
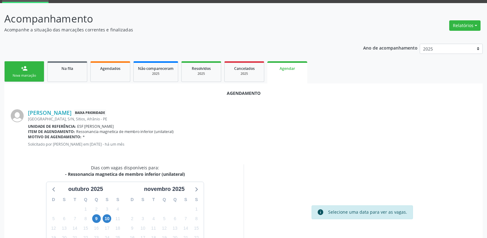
scroll to position [82, 0]
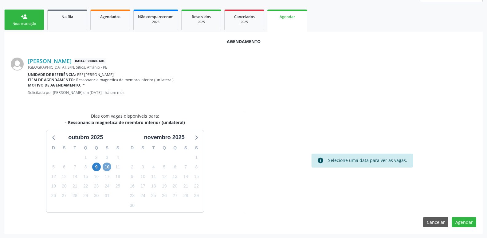
click at [106, 166] on span "10" at bounding box center [107, 166] width 9 height 9
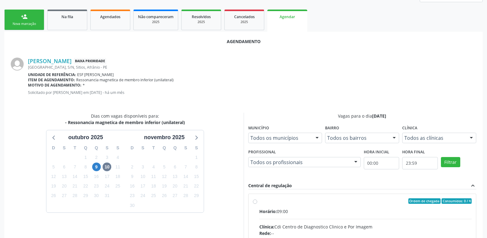
click at [269, 201] on div "Ordem de chegada Consumidos: 0 / 4" at bounding box center [366, 201] width 213 height 6
click at [257, 201] on input "Ordem de chegada Consumidos: 0 / 4 Horário: 09:00 Clínica: Cdi Centro de Diagno…" at bounding box center [255, 201] width 4 height 6
radio input "true"
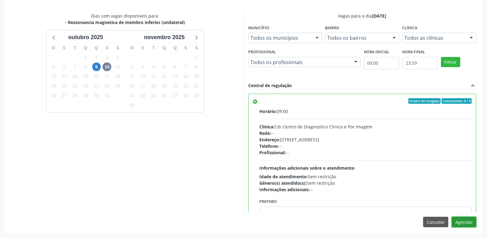
click at [466, 222] on button "Agendar" at bounding box center [464, 221] width 25 height 10
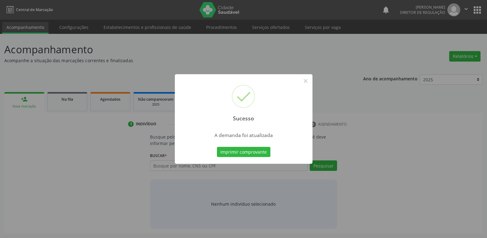
scroll to position [0, 0]
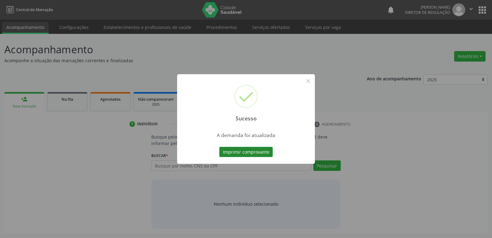
click at [265, 151] on button "Imprimir comprovante" at bounding box center [246, 152] width 54 height 10
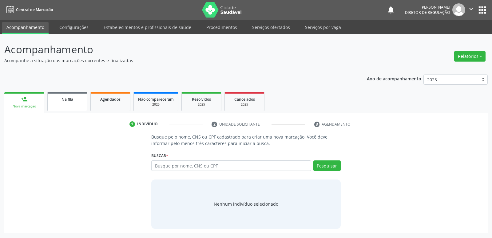
click at [65, 104] on link "Na fila" at bounding box center [67, 101] width 40 height 19
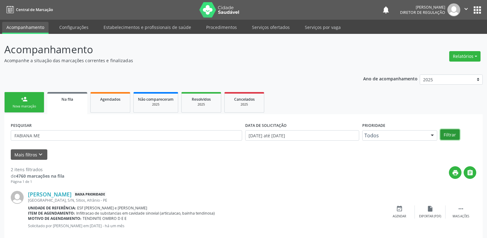
click at [450, 134] on button "Filtrar" at bounding box center [450, 134] width 19 height 10
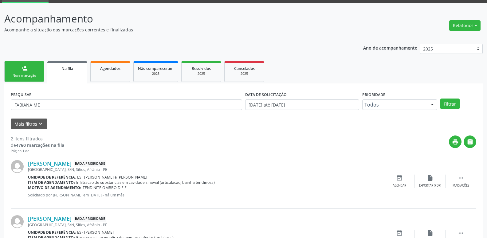
scroll to position [62, 0]
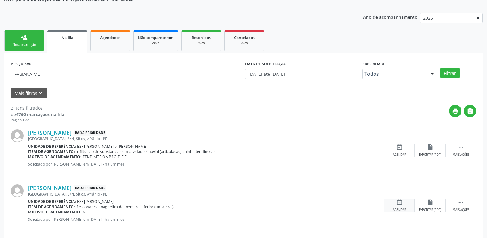
click at [397, 203] on icon "event_available" at bounding box center [399, 202] width 7 height 7
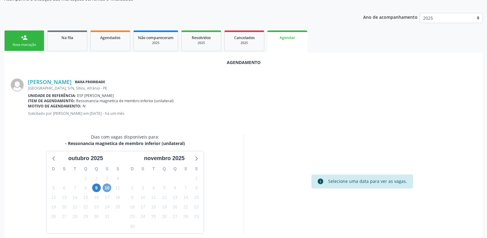
click at [110, 188] on span "10" at bounding box center [107, 187] width 9 height 9
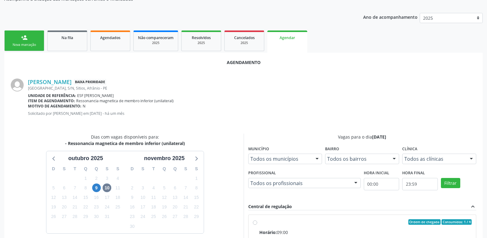
click at [270, 223] on div "Ordem de chegada Consumidos: 1 / 4" at bounding box center [366, 222] width 213 height 6
click at [257, 223] on input "Ordem de chegada Consumidos: 1 / 4 Horário: 09:00 Clínica: Cdi Centro de Diagno…" at bounding box center [255, 222] width 4 height 6
radio input "true"
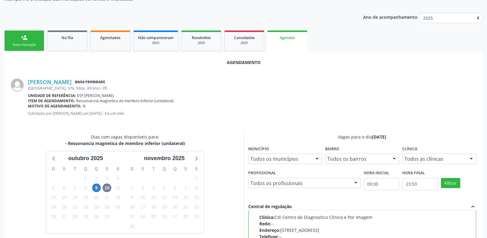
scroll to position [182, 0]
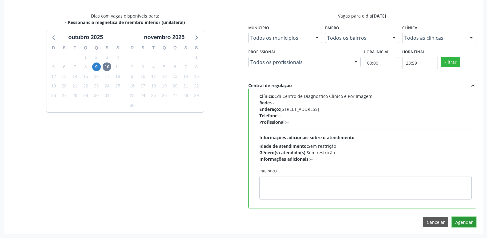
click at [464, 219] on button "Agendar" at bounding box center [464, 221] width 25 height 10
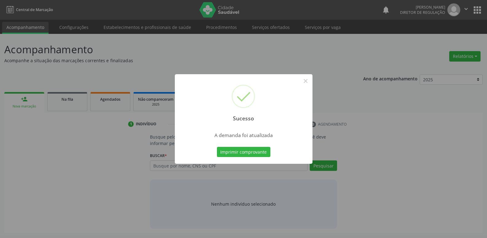
scroll to position [0, 0]
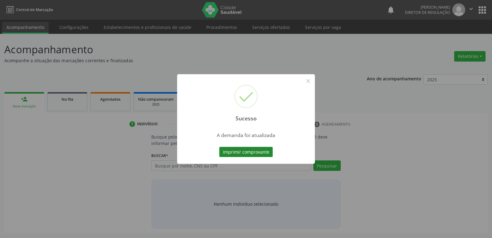
click at [264, 154] on button "Imprimir comprovante" at bounding box center [246, 152] width 54 height 10
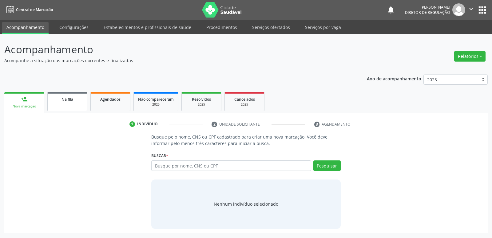
click at [71, 104] on link "Na fila" at bounding box center [67, 101] width 40 height 19
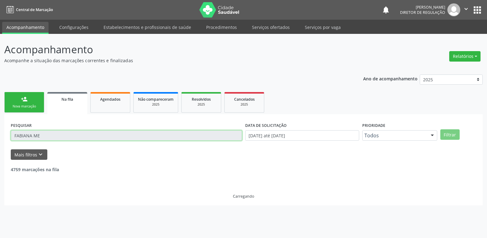
click at [80, 134] on input "FABIANA ME" at bounding box center [127, 135] width 232 height 10
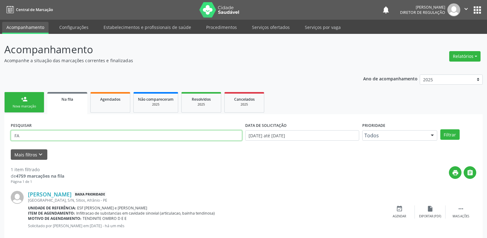
type input "F"
type input "700004757668001"
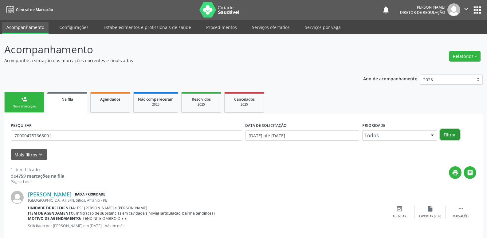
click at [448, 135] on button "Filtrar" at bounding box center [450, 134] width 19 height 10
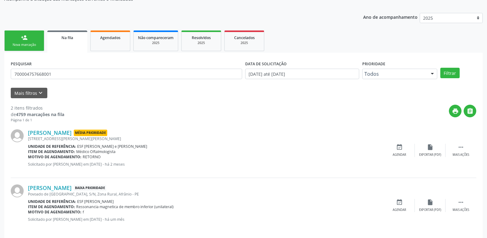
scroll to position [67, 0]
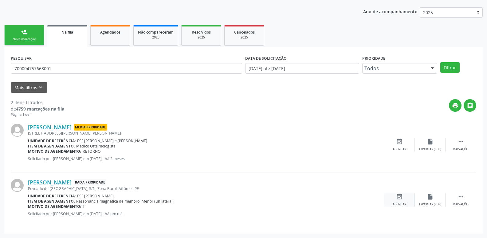
click at [399, 196] on icon "event_available" at bounding box center [399, 196] width 7 height 7
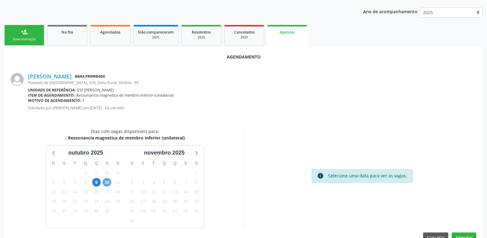
click at [108, 181] on span "10" at bounding box center [107, 182] width 9 height 9
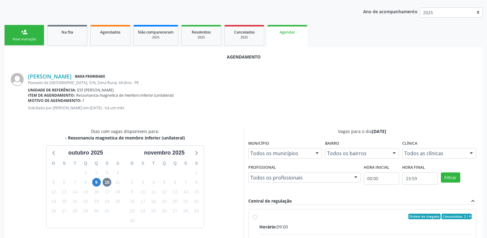
click at [291, 214] on div "Ordem de chegada Consumidos: 2 / 4" at bounding box center [366, 216] width 213 height 6
click at [257, 214] on input "Ordem de chegada Consumidos: 2 / 4 Horário: 09:00 Clínica: Cdi Centro de Diagno…" at bounding box center [255, 216] width 4 height 6
radio input "true"
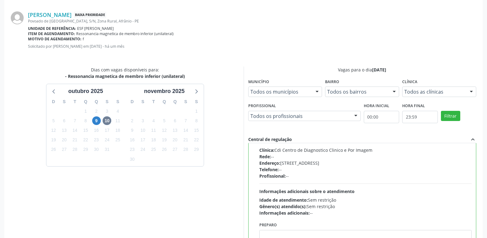
scroll to position [182, 0]
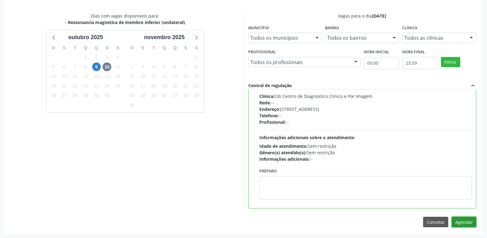
click at [461, 221] on button "Agendar" at bounding box center [464, 221] width 25 height 10
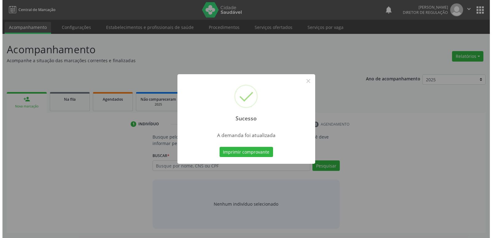
scroll to position [0, 0]
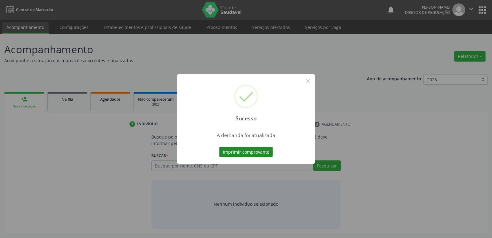
click at [254, 152] on button "Imprimir comprovante" at bounding box center [246, 152] width 54 height 10
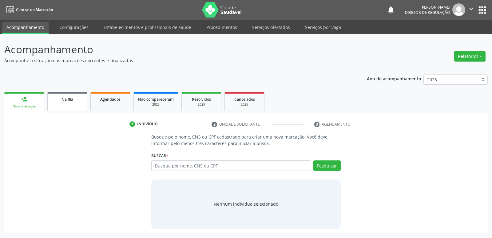
click at [72, 100] on span "Na fila" at bounding box center [68, 99] width 12 height 5
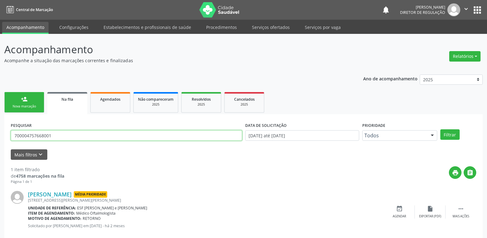
click at [73, 135] on input "700004757668001" at bounding box center [127, 135] width 232 height 10
type input "7"
type input "glebem"
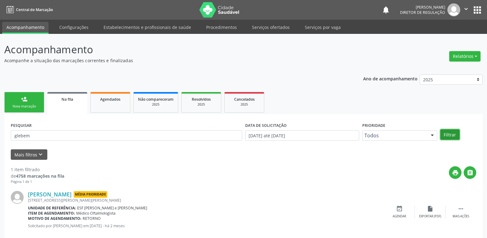
click at [448, 133] on button "Filtrar" at bounding box center [450, 134] width 19 height 10
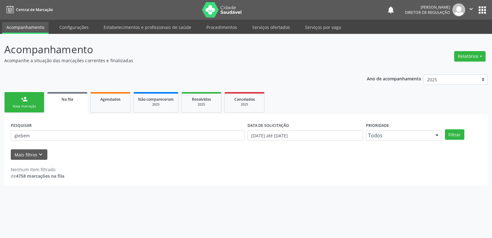
click at [31, 105] on div "Nova marcação" at bounding box center [24, 106] width 31 height 5
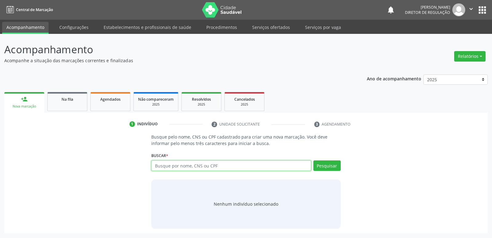
click at [174, 168] on input "text" at bounding box center [231, 165] width 160 height 10
type input "09307037400"
click at [327, 166] on button "Pesquisar" at bounding box center [326, 165] width 27 height 10
